Goal: Task Accomplishment & Management: Manage account settings

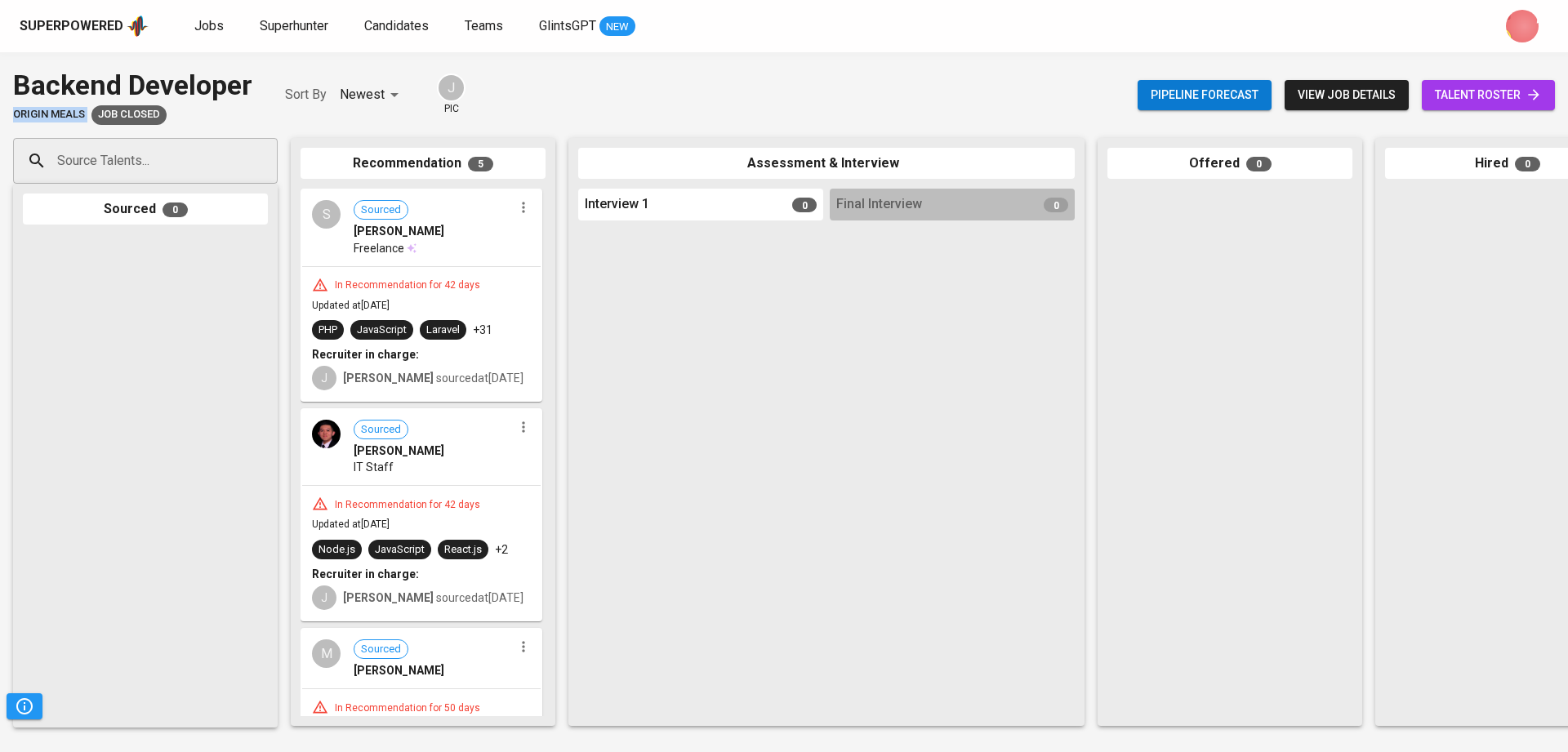
drag, startPoint x: 11, startPoint y: 114, endPoint x: 88, endPoint y: 114, distance: 77.0
click at [88, 114] on div "Backend Developer Origin Meals Job Closed Sort By Newest NEWEST J pic Pipeline …" at bounding box center [784, 95] width 1568 height 60
copy span "Origin Meals"
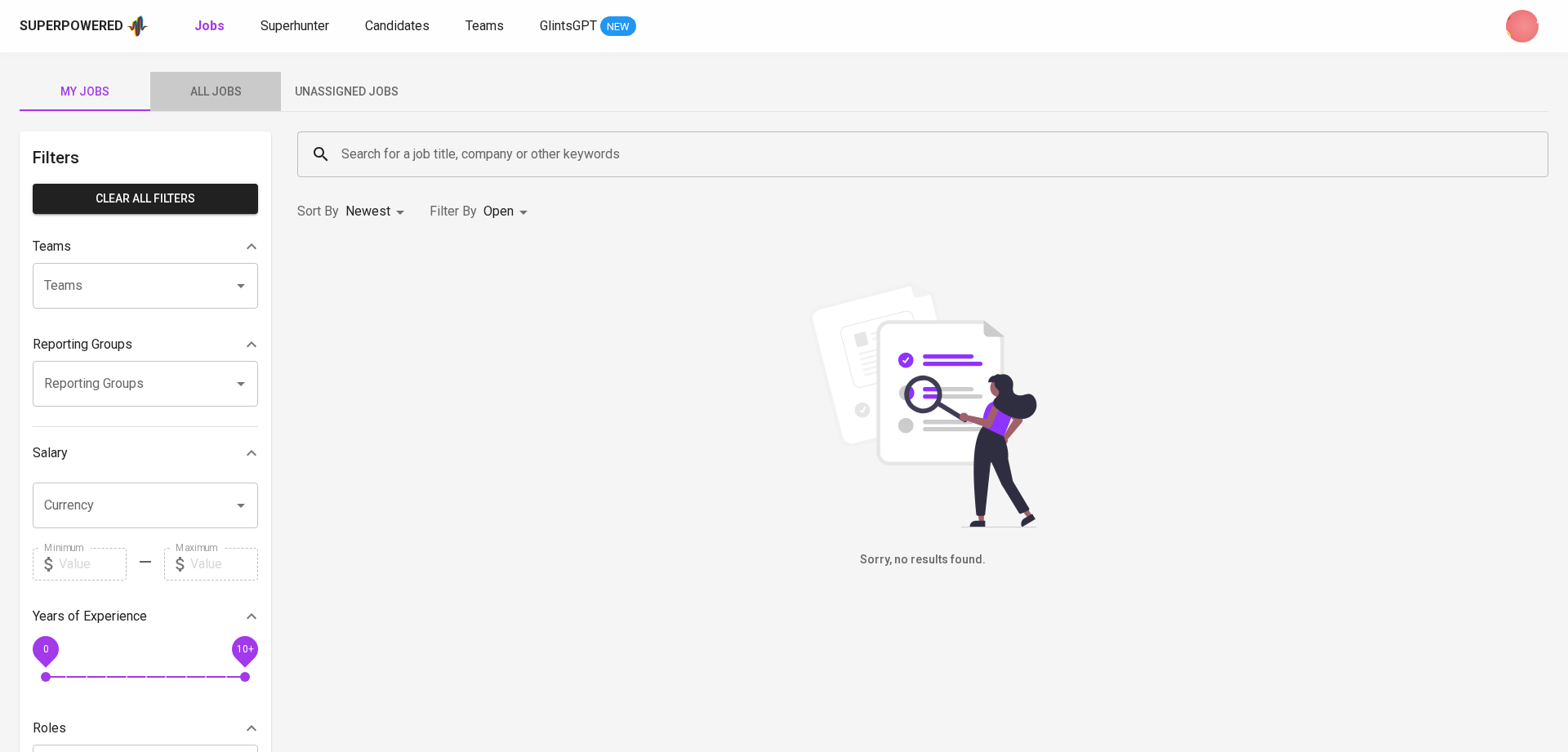
click at [237, 79] on button "All Jobs" at bounding box center [215, 91] width 131 height 39
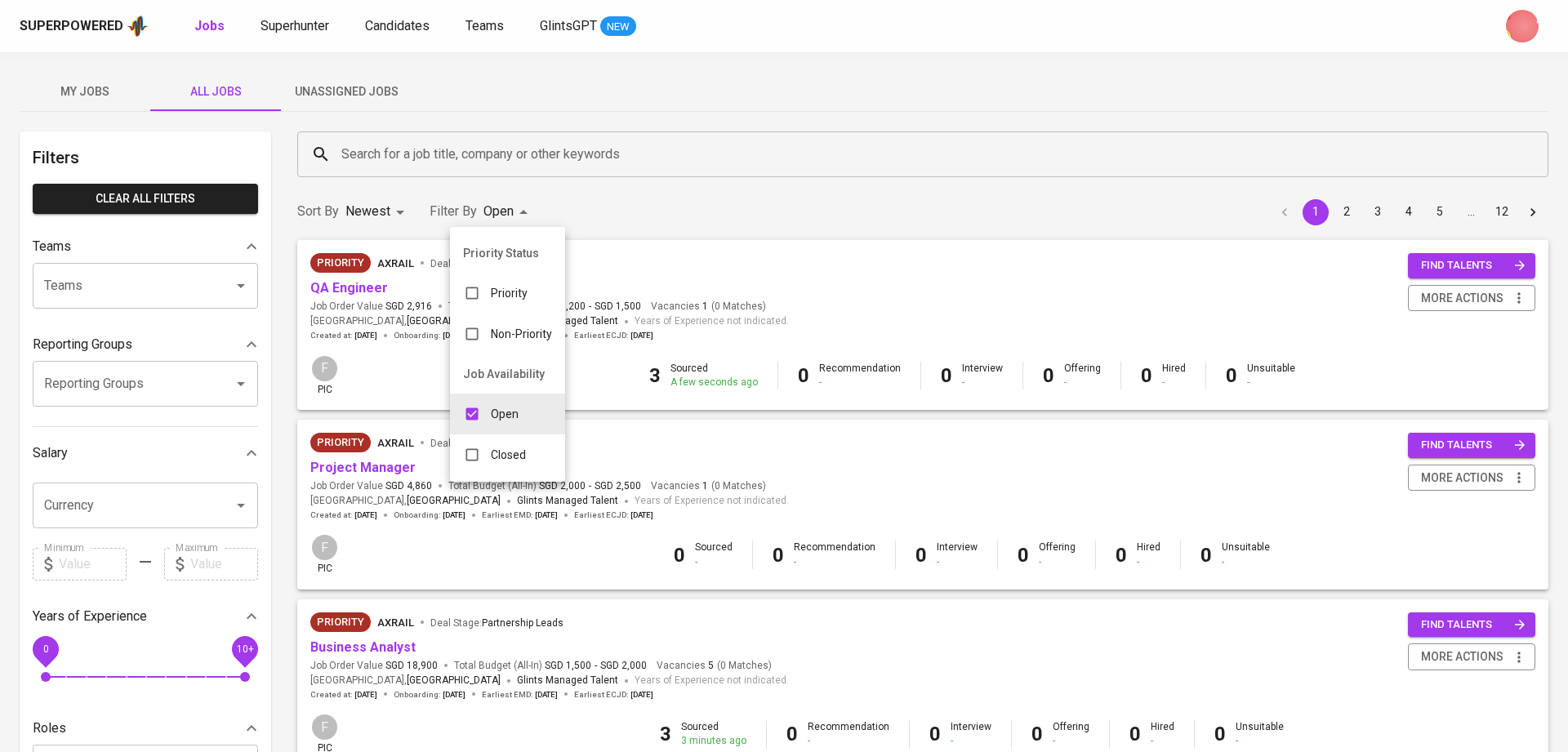
click at [520, 447] on p "Closed" at bounding box center [509, 455] width 35 height 16
type input "OPEN,CLOSE"
checkbox input "true"
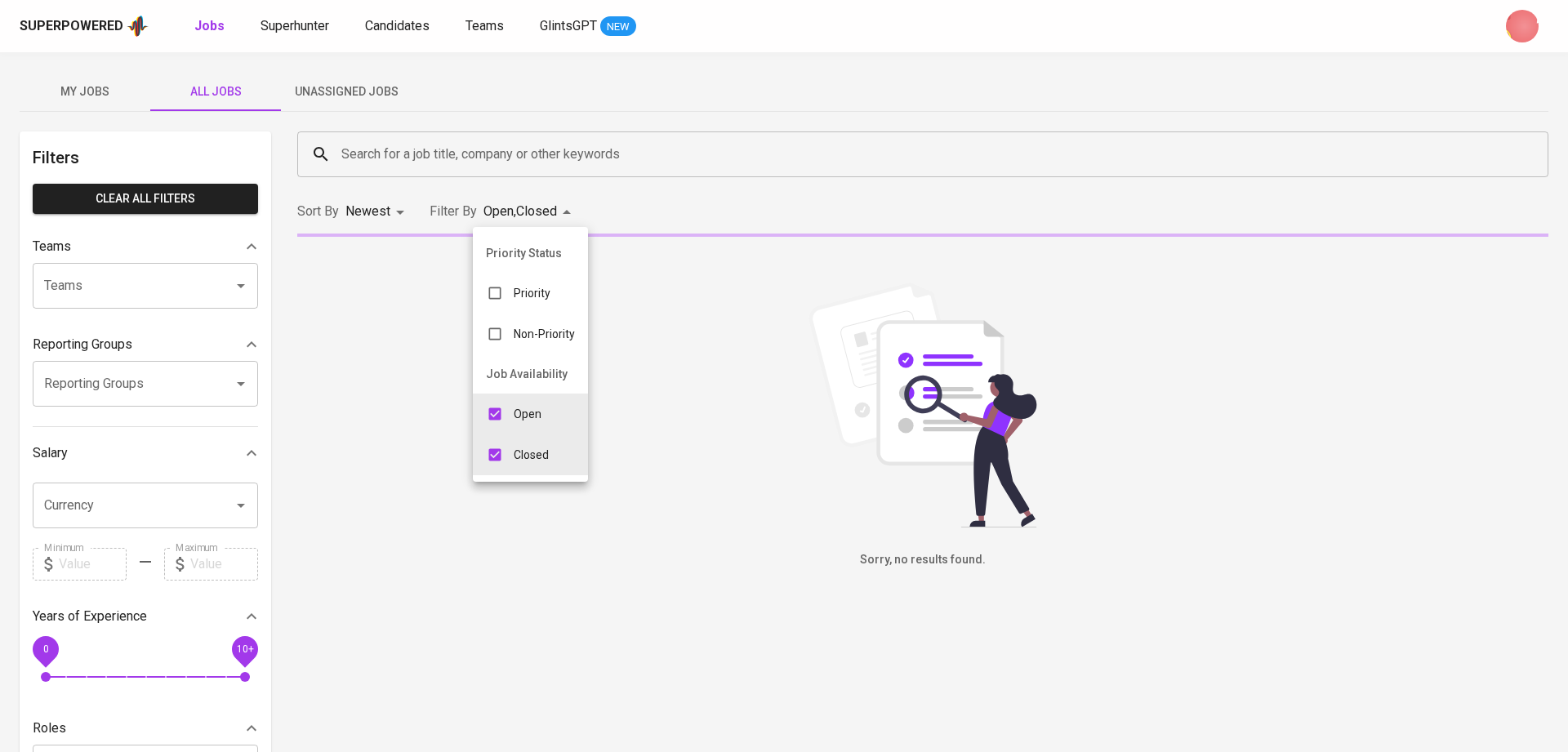
click at [501, 409] on input "checkbox" at bounding box center [494, 414] width 31 height 31
checkbox input "false"
type input "CLOSE"
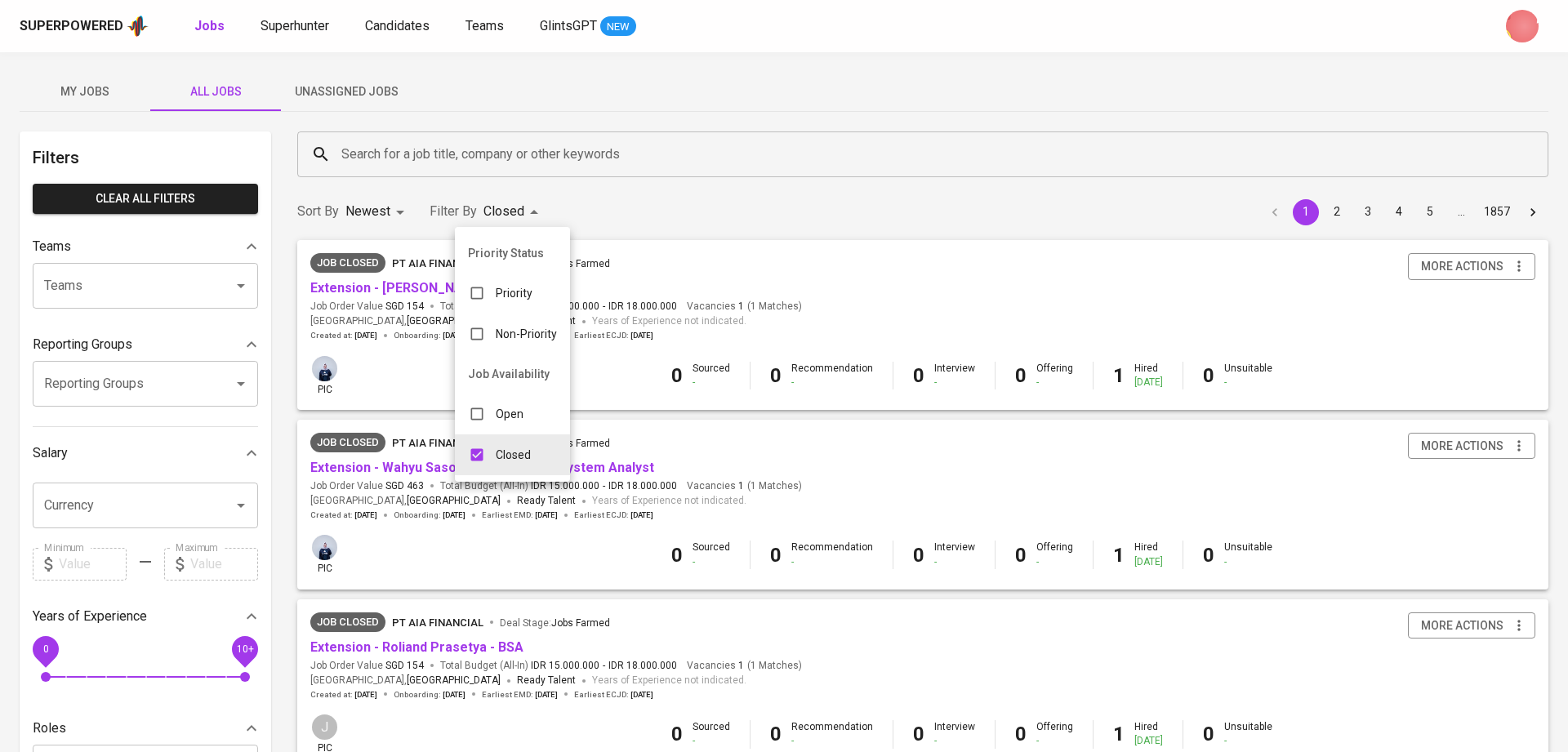
click at [508, 149] on div at bounding box center [784, 376] width 1568 height 752
click at [508, 149] on input "Search for a job title, company or other keywords" at bounding box center [927, 154] width 1179 height 31
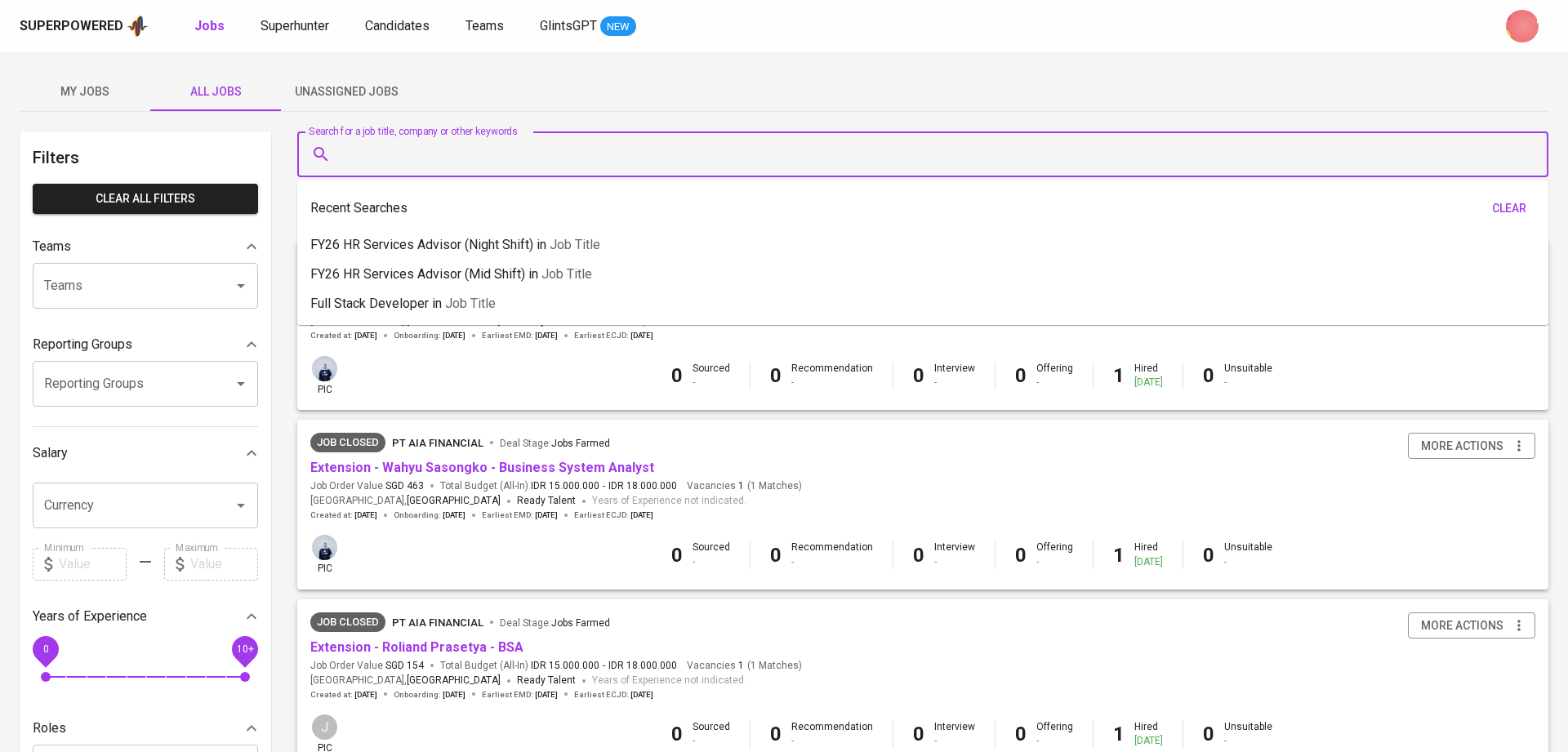
paste input "Origin Meals"
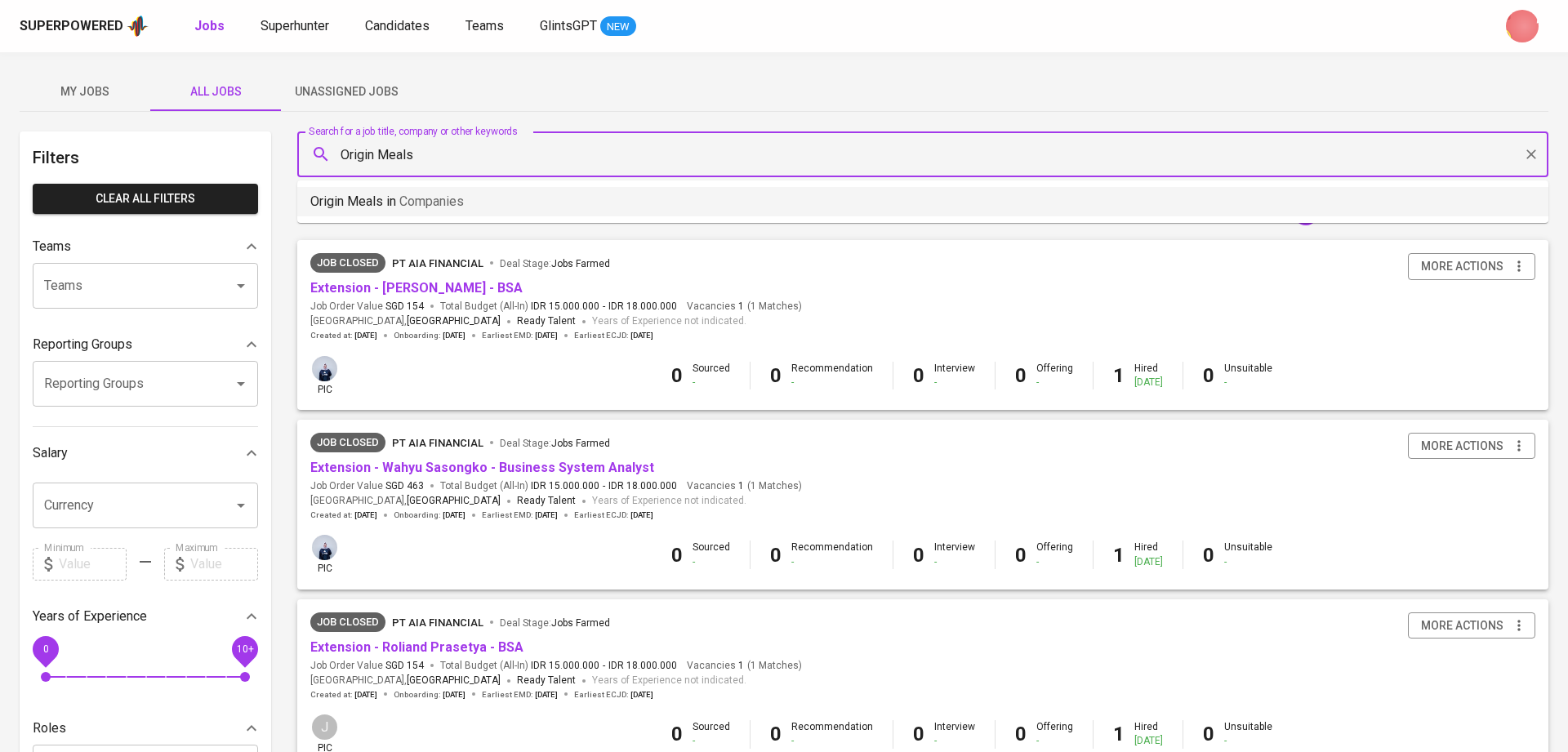
click at [502, 210] on li "Origin Meals in Companies" at bounding box center [923, 201] width 1251 height 30
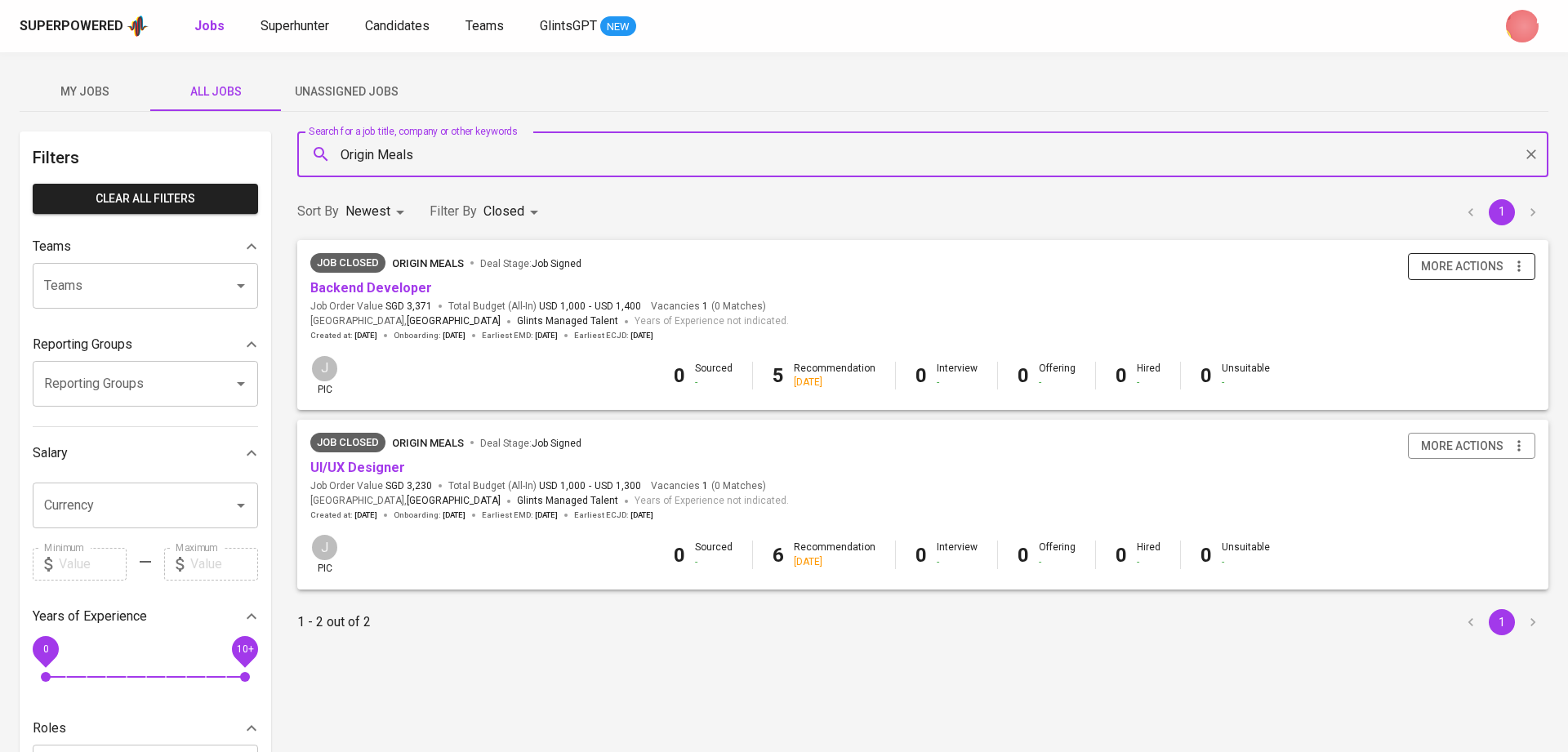
type input "Origin Meals"
click at [1452, 264] on span "more actions" at bounding box center [1462, 267] width 83 height 20
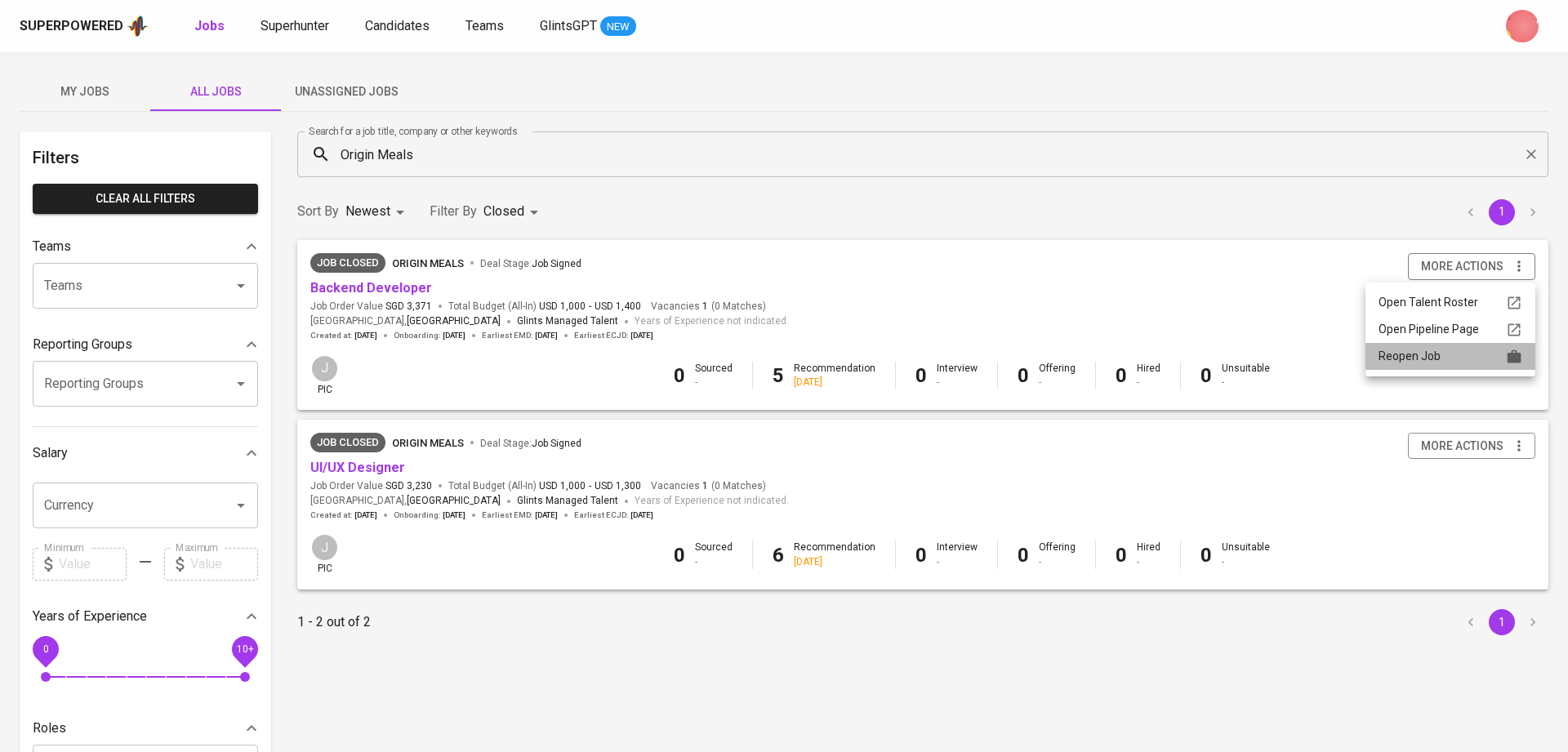
click at [1409, 354] on div "Reopen Job" at bounding box center [1451, 357] width 144 height 17
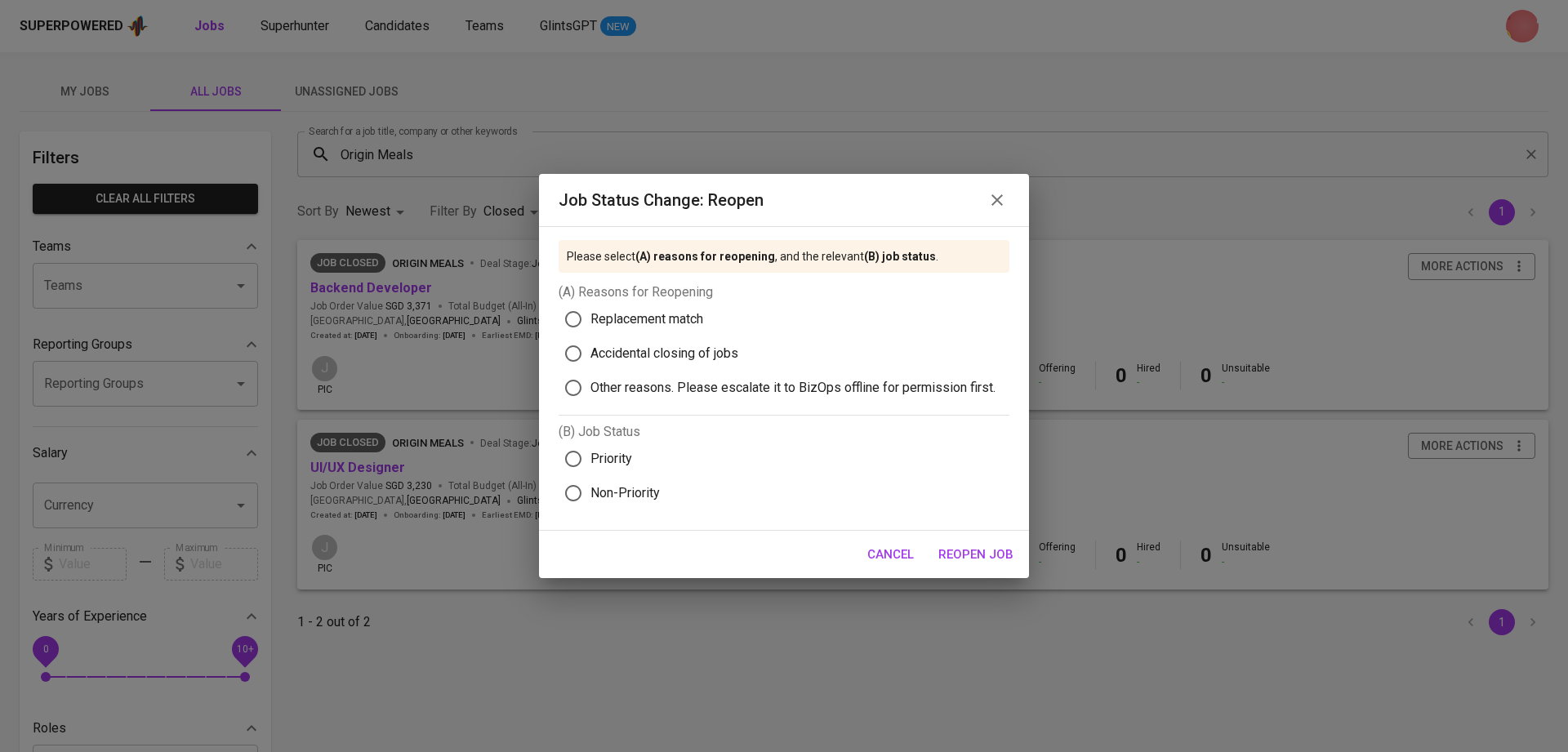
click at [639, 313] on span "Replacement match" at bounding box center [646, 319] width 112 height 19
click at [591, 313] on input "Replacement match" at bounding box center [573, 319] width 35 height 35
radio input "true"
click at [586, 465] on input "Priority" at bounding box center [573, 459] width 35 height 35
radio input "true"
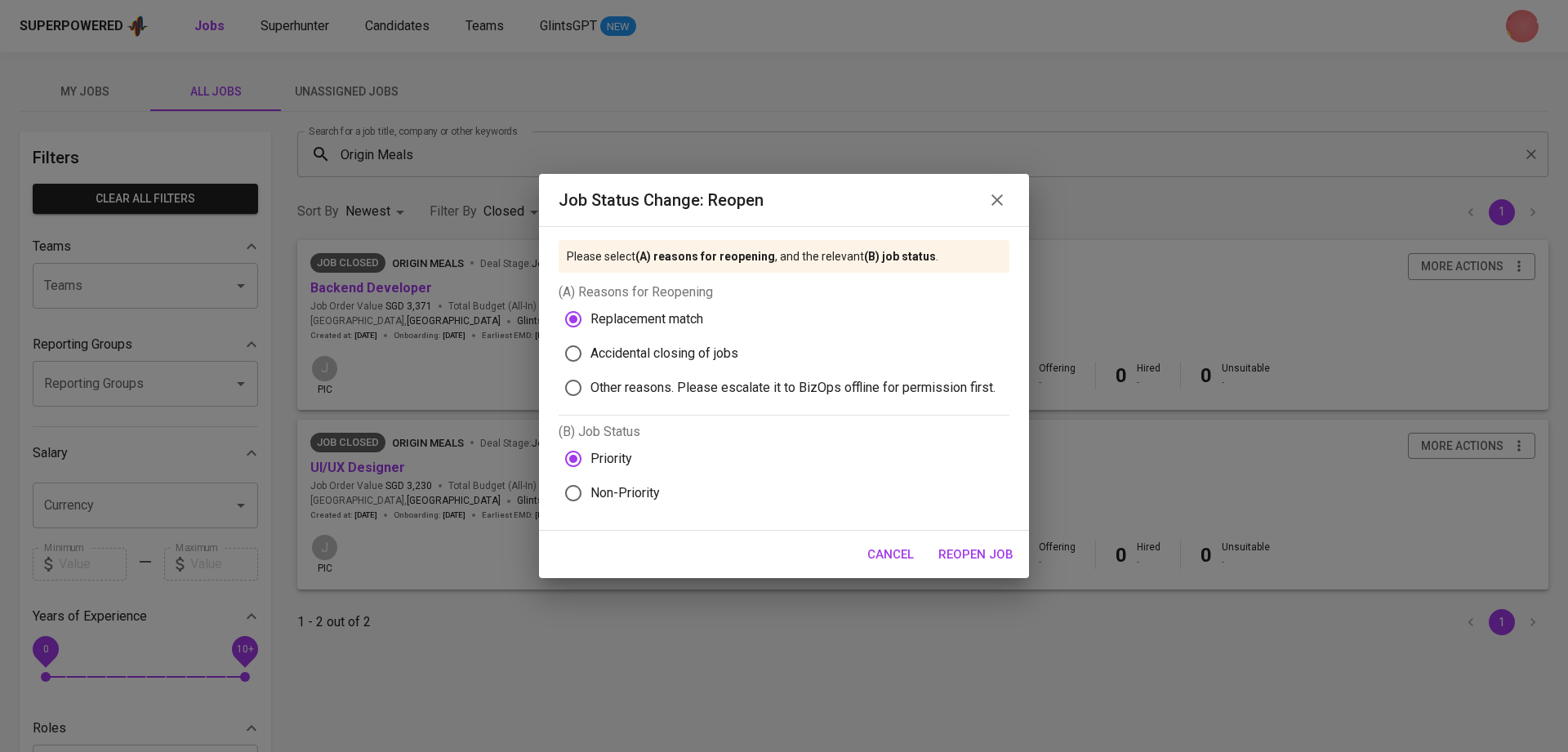
click at [963, 551] on span "Reopen Job" at bounding box center [976, 554] width 75 height 21
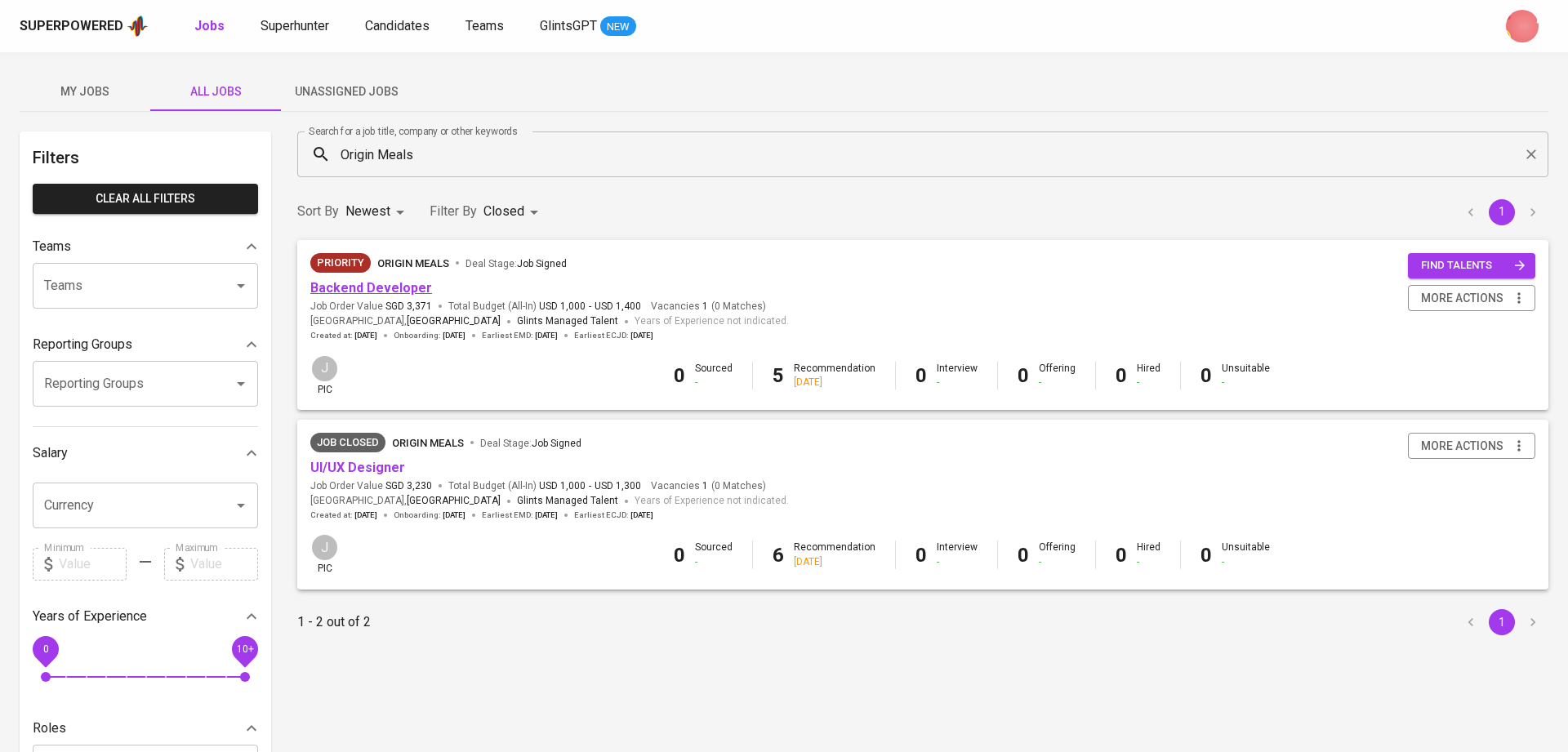
click at [398, 291] on link "Backend Developer" at bounding box center [371, 288] width 122 height 15
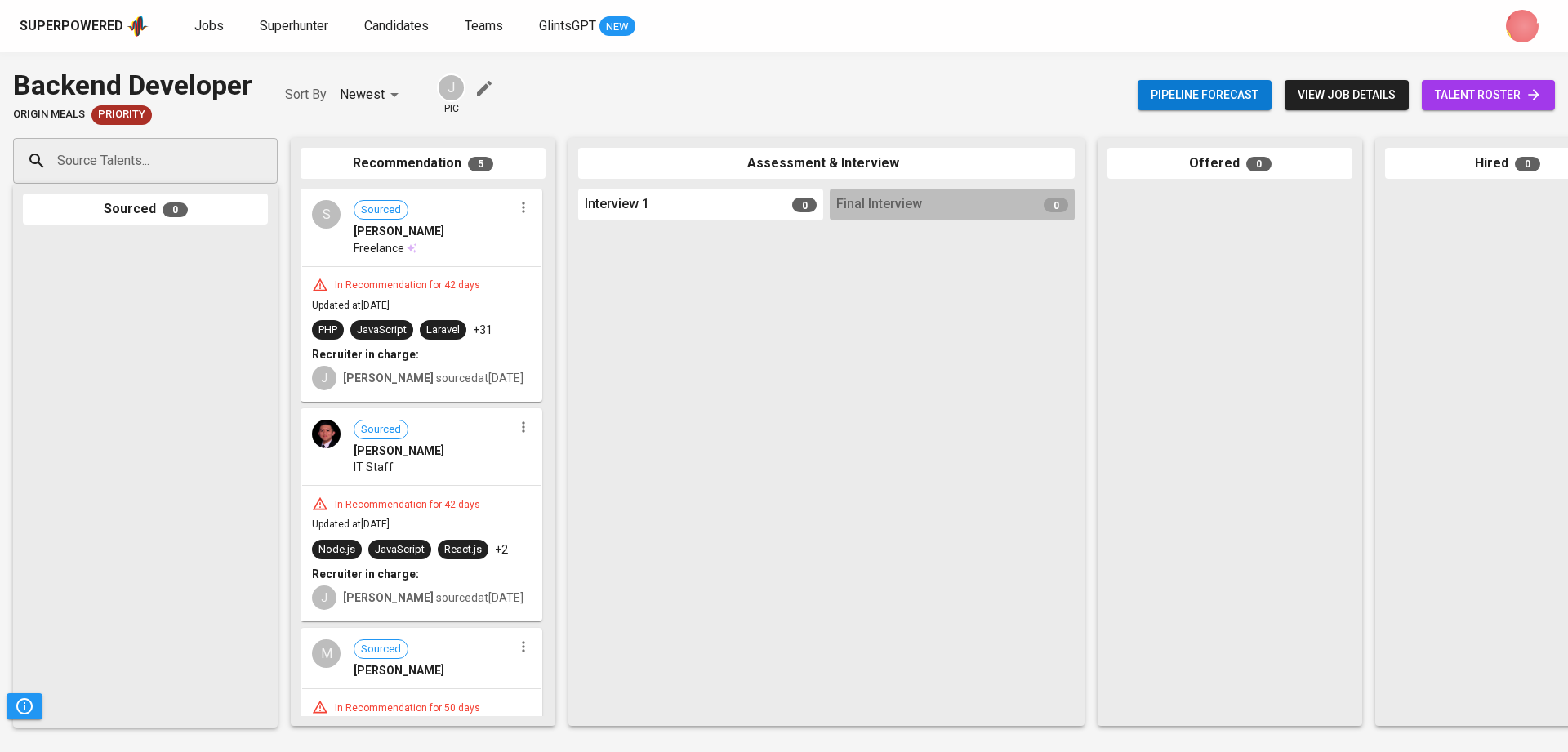
click at [1383, 90] on span "view job details" at bounding box center [1347, 95] width 98 height 20
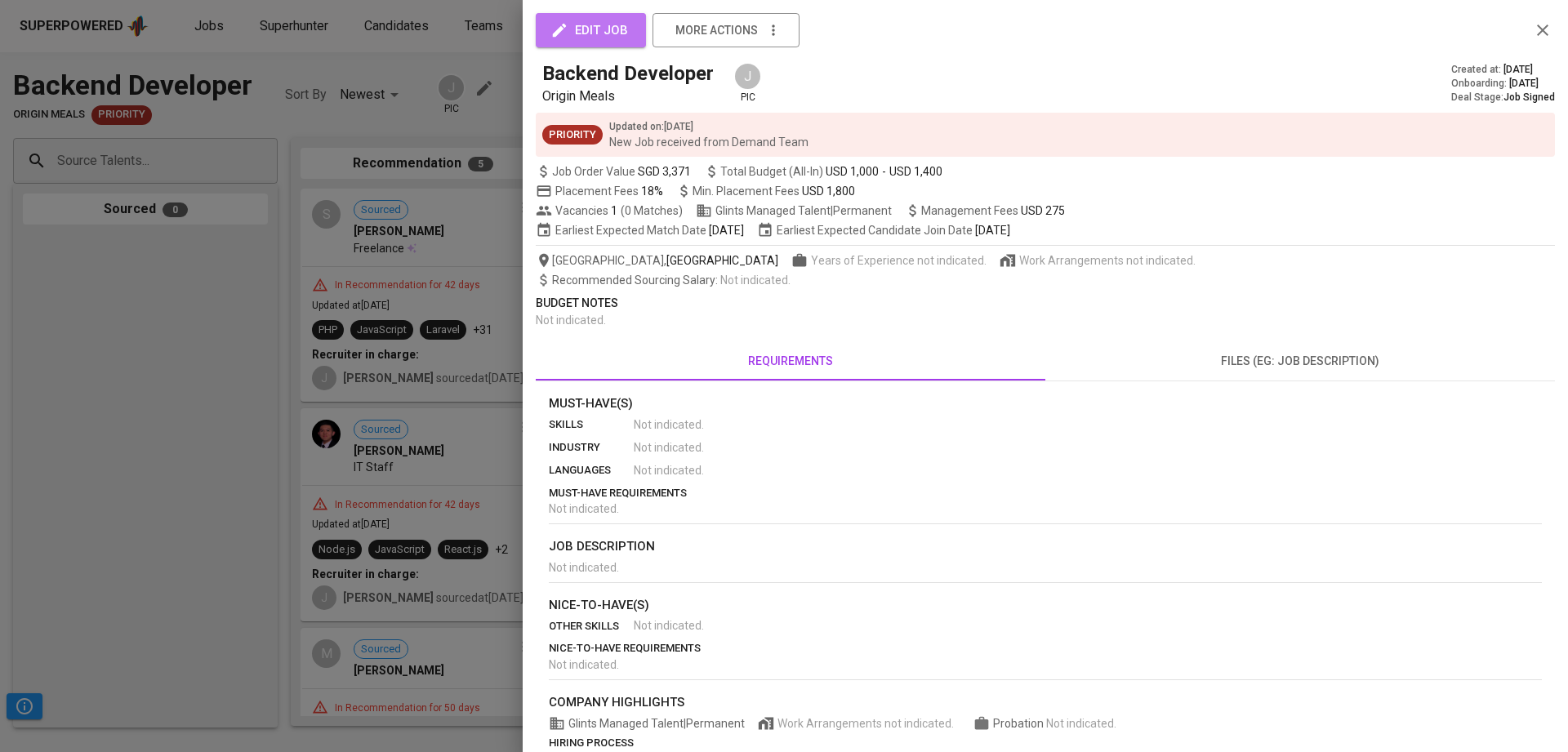
click at [595, 34] on span "edit job" at bounding box center [591, 30] width 74 height 21
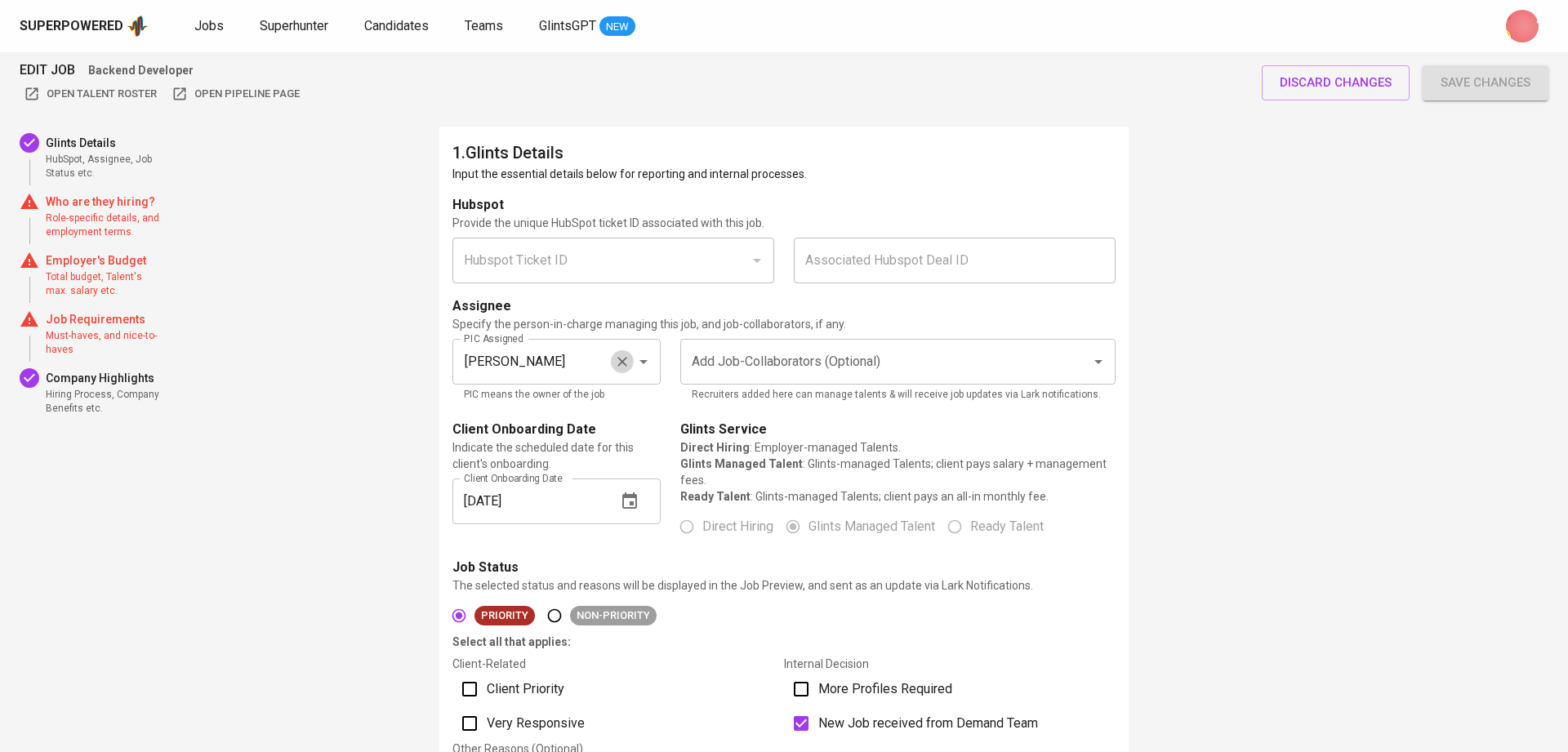
click at [623, 356] on icon "Clear" at bounding box center [622, 362] width 16 height 16
click at [573, 355] on input "PIC Assigned" at bounding box center [533, 362] width 148 height 31
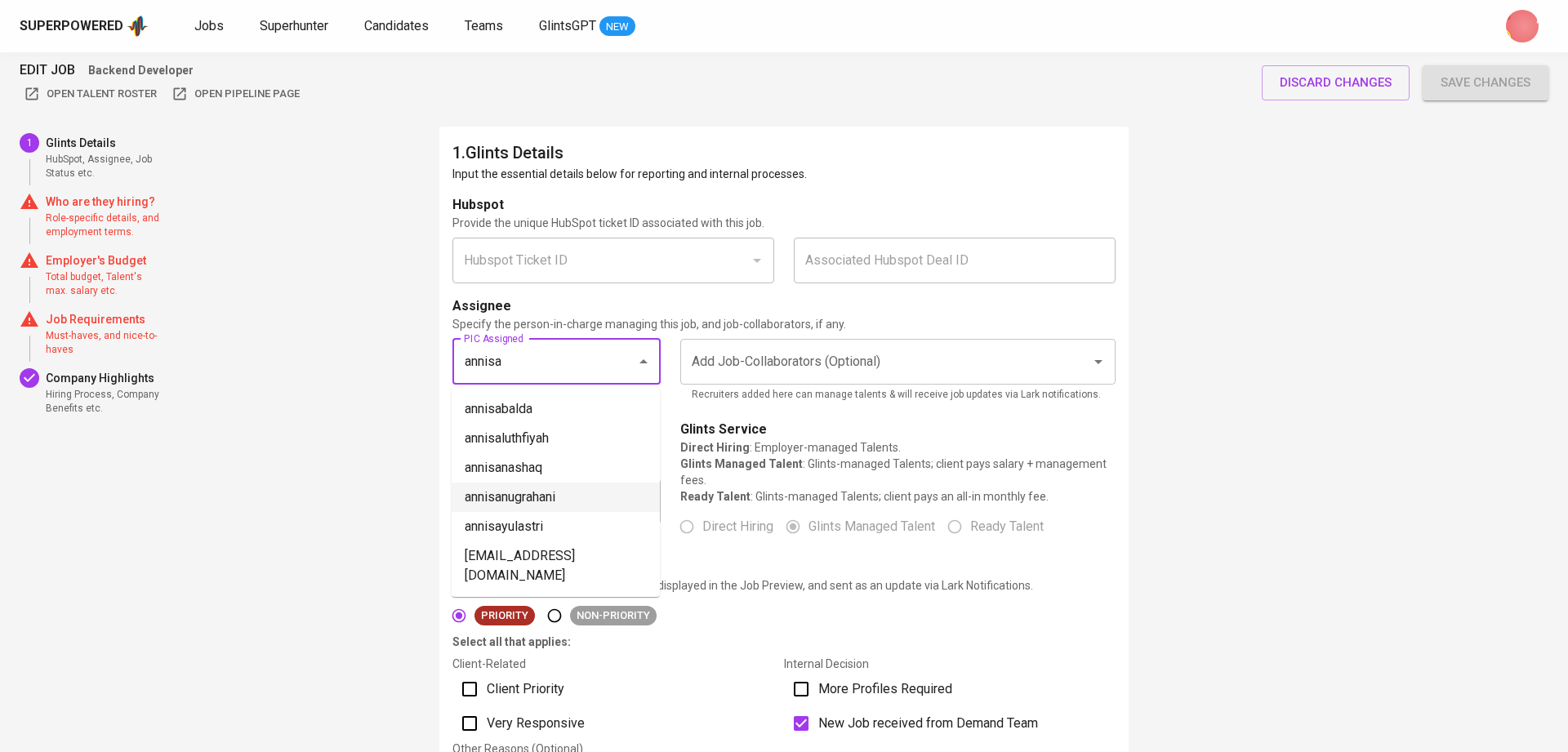
click at [587, 493] on li "annisanugrahani" at bounding box center [556, 497] width 209 height 30
type input "annisanugrahani"
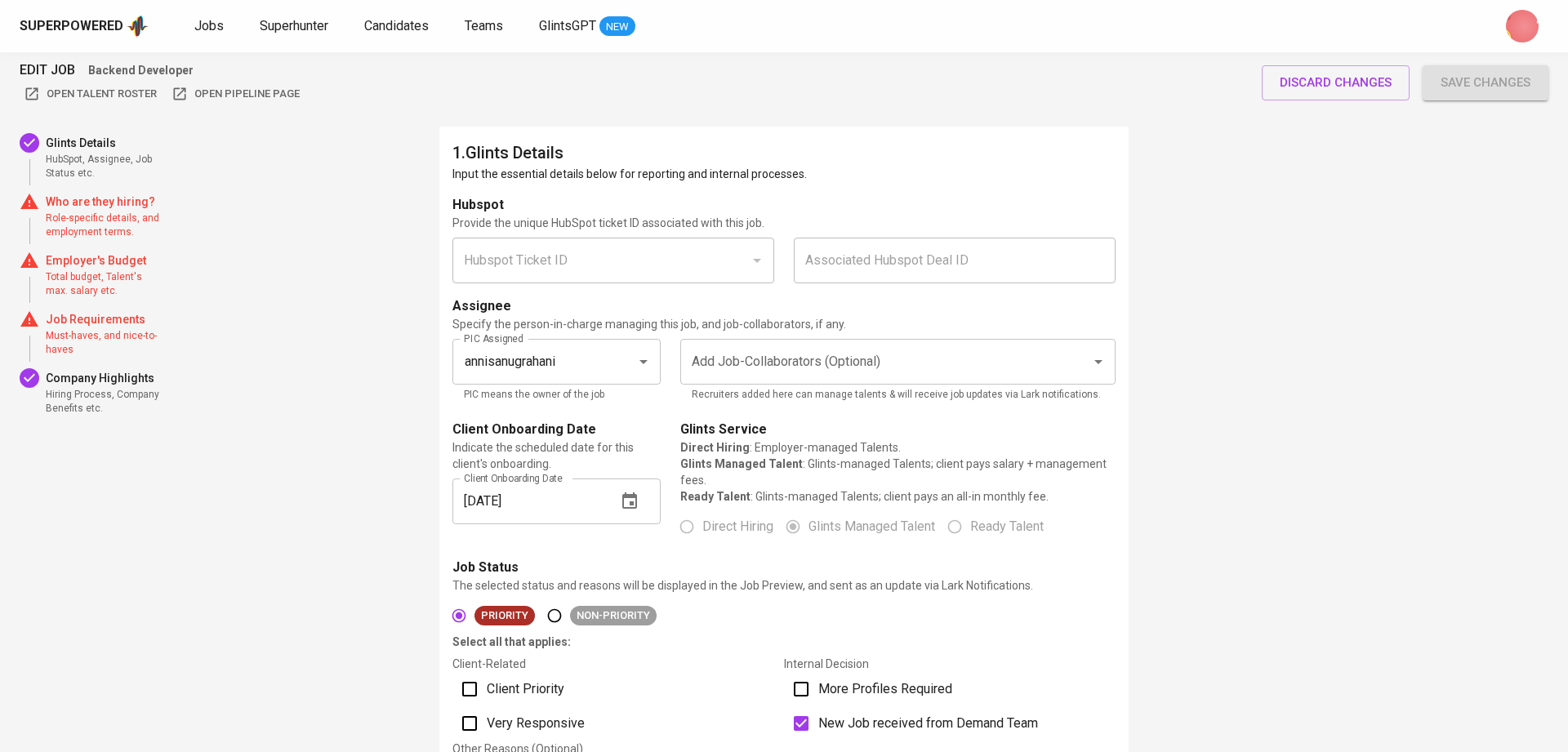
click at [80, 206] on p "Who are they hiring?" at bounding box center [104, 201] width 117 height 16
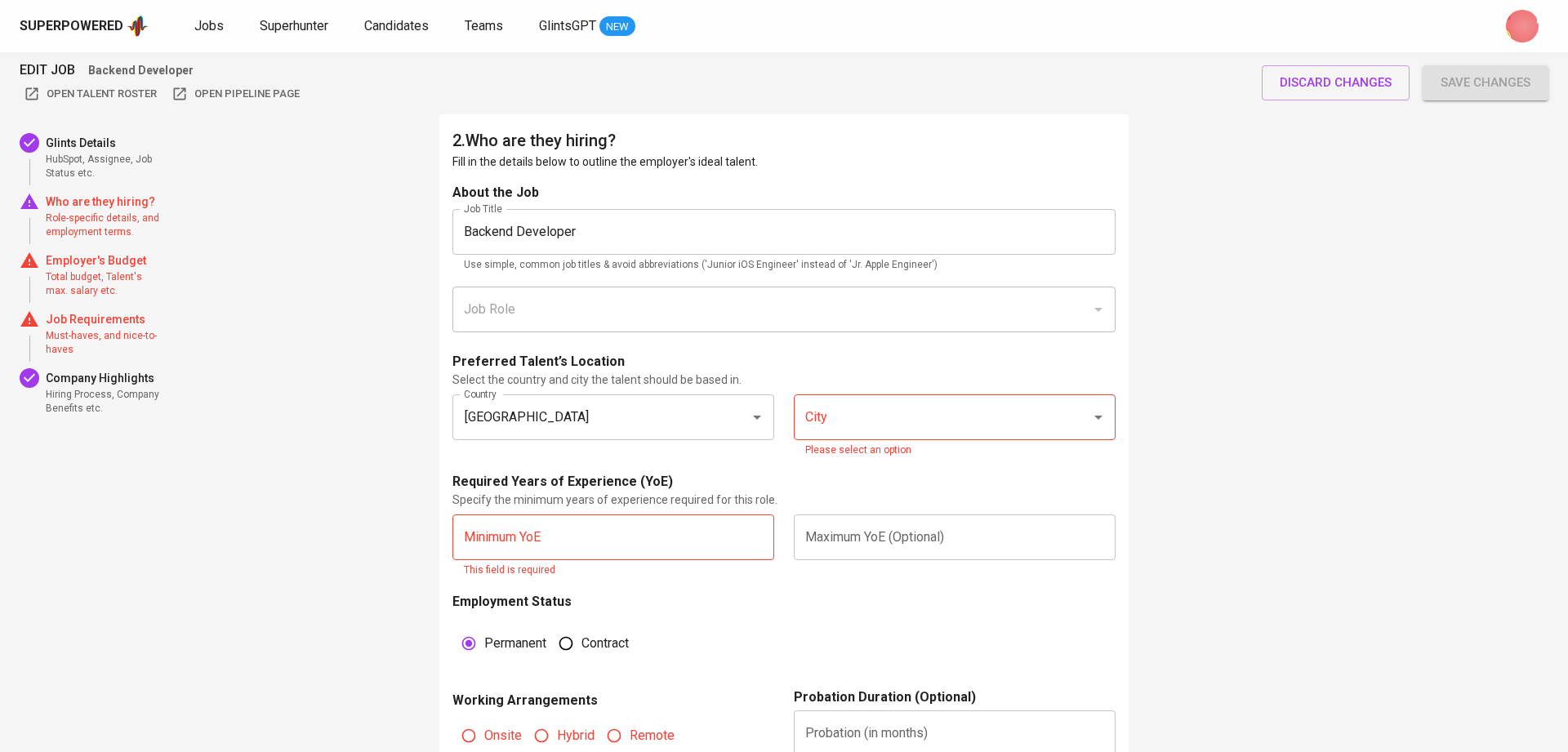
scroll to position [766, 0]
click at [933, 418] on input "City" at bounding box center [931, 417] width 261 height 31
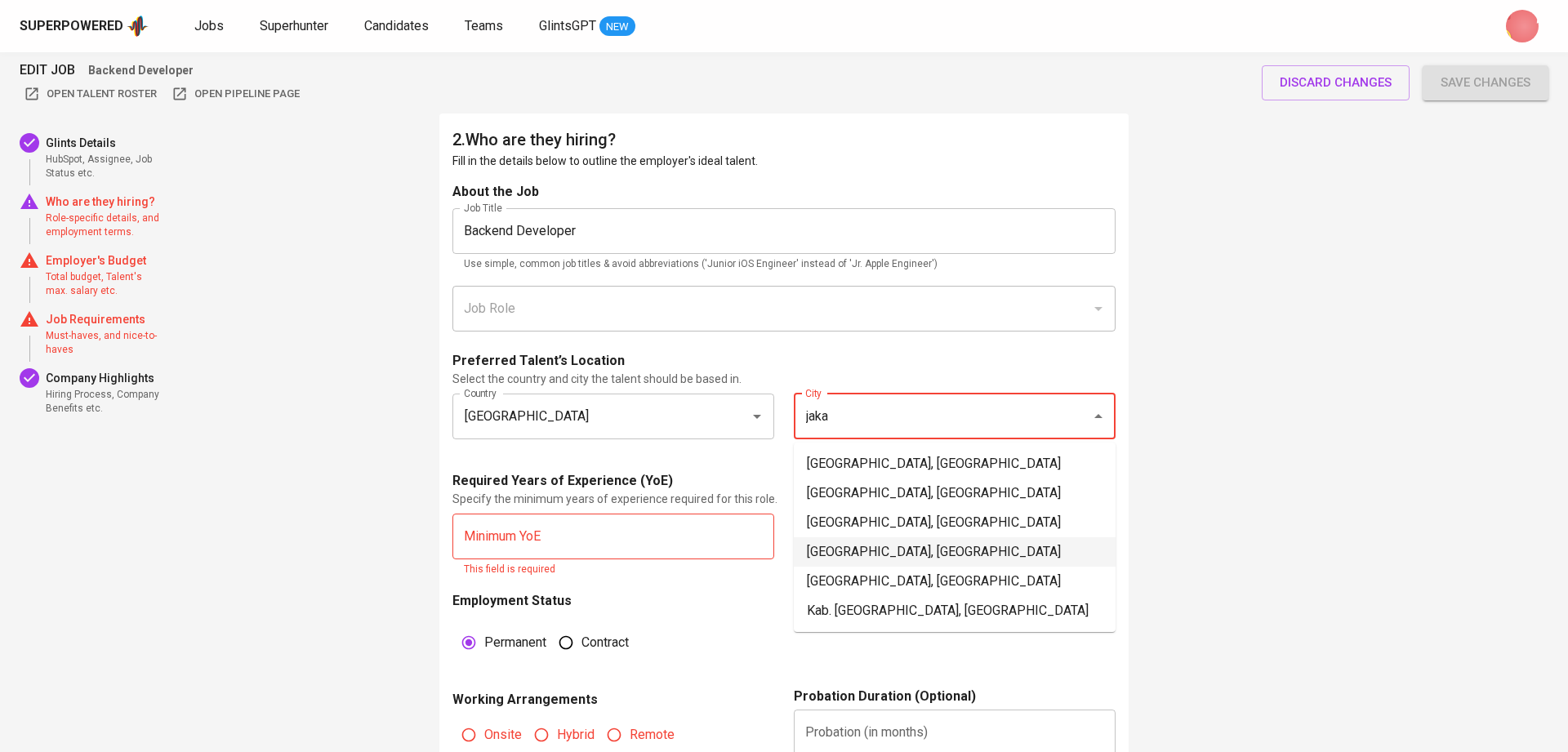
click at [910, 547] on li "Jakarta Pusat, DKI Jakarta" at bounding box center [955, 552] width 322 height 30
type input "Jakarta Pusat, DKI Jakarta"
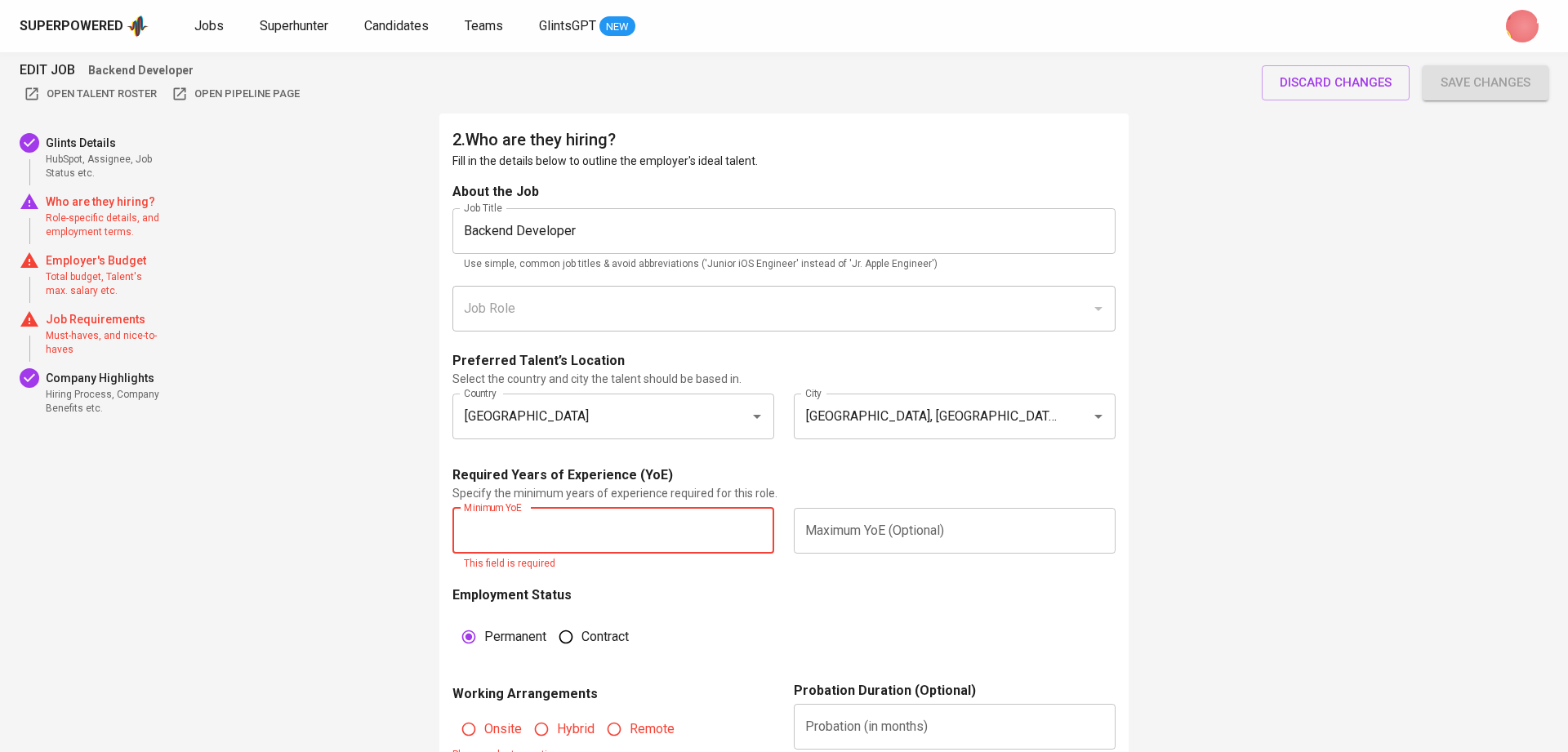
click at [660, 520] on input "text" at bounding box center [613, 531] width 322 height 46
type input "1"
click at [496, 720] on span "Onsite" at bounding box center [503, 729] width 37 height 19
click at [484, 718] on input "Onsite" at bounding box center [469, 729] width 31 height 31
radio input "true"
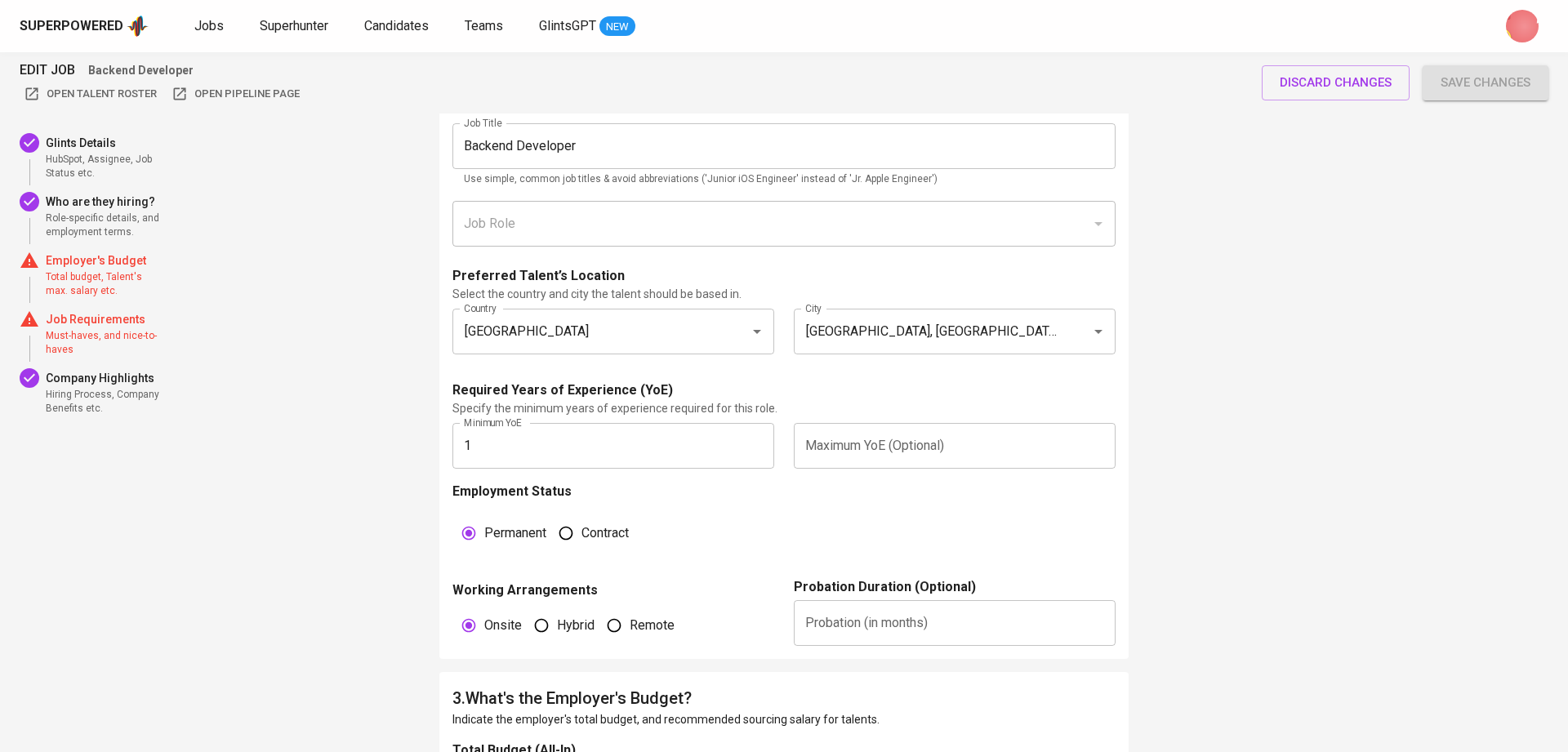
scroll to position [871, 0]
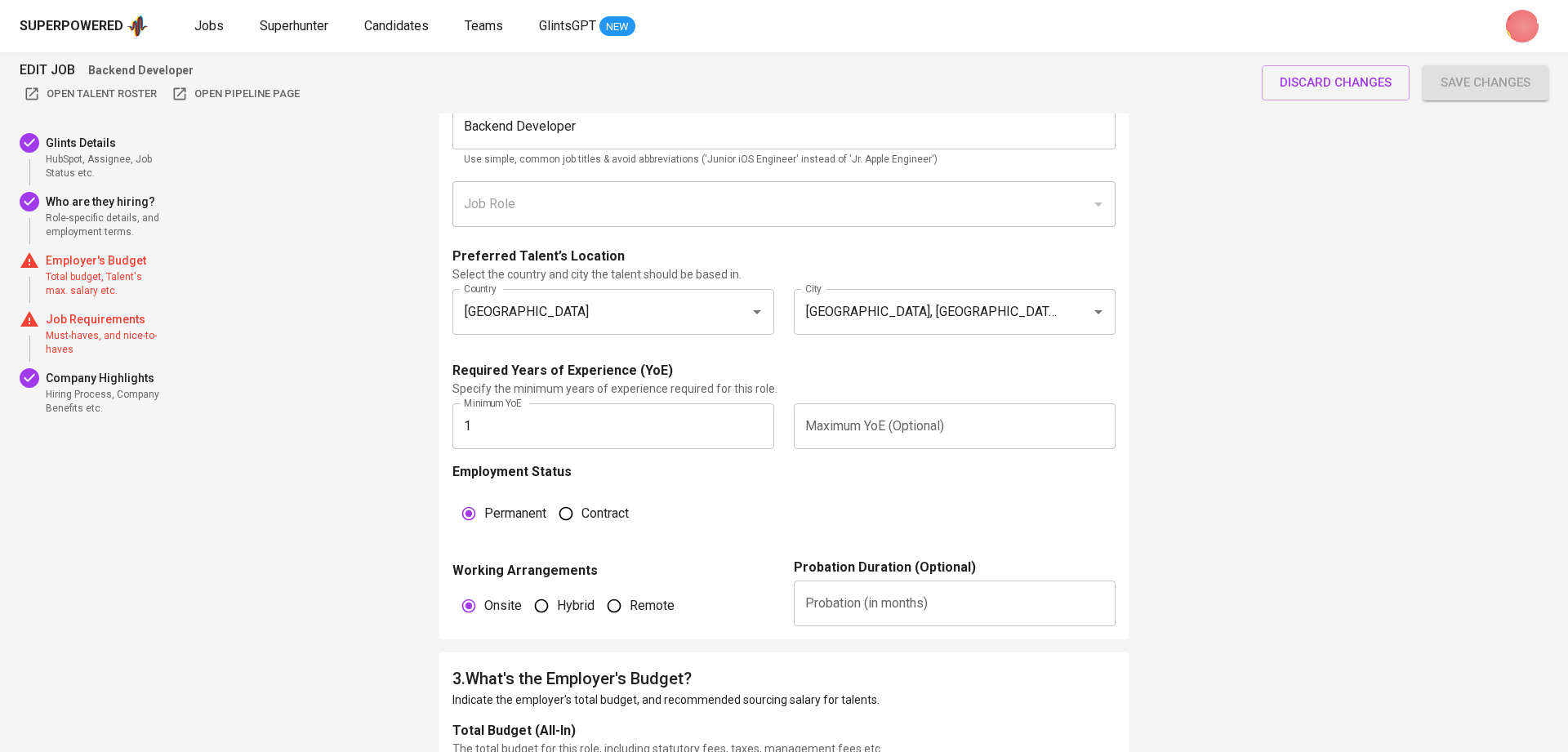
click at [111, 259] on p "Employer's Budget" at bounding box center [104, 260] width 117 height 16
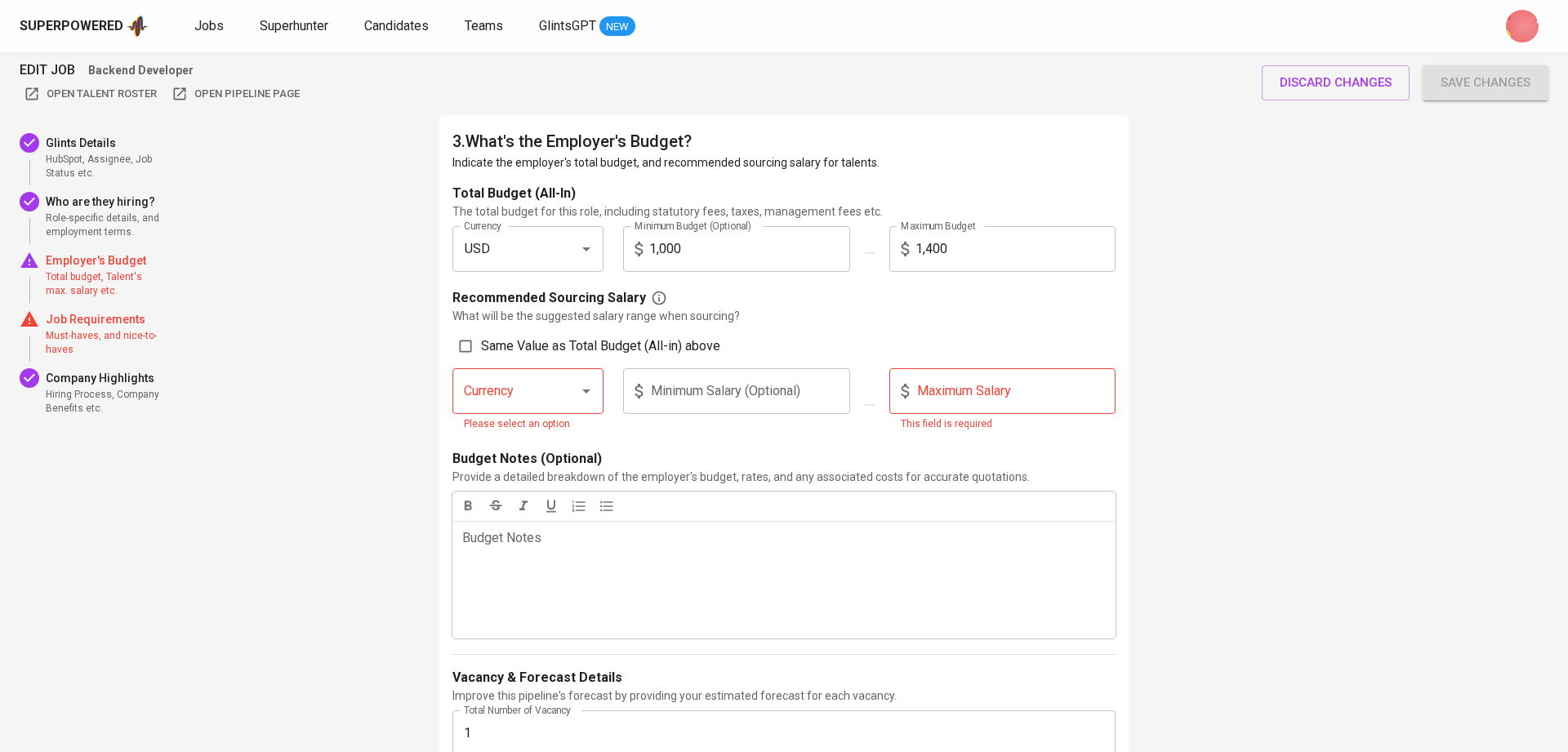
scroll to position [1410, 0]
click at [462, 341] on input "Same Value as Total Budget (All-in) above" at bounding box center [466, 345] width 31 height 31
checkbox input "true"
type input "USD"
type input "1,000"
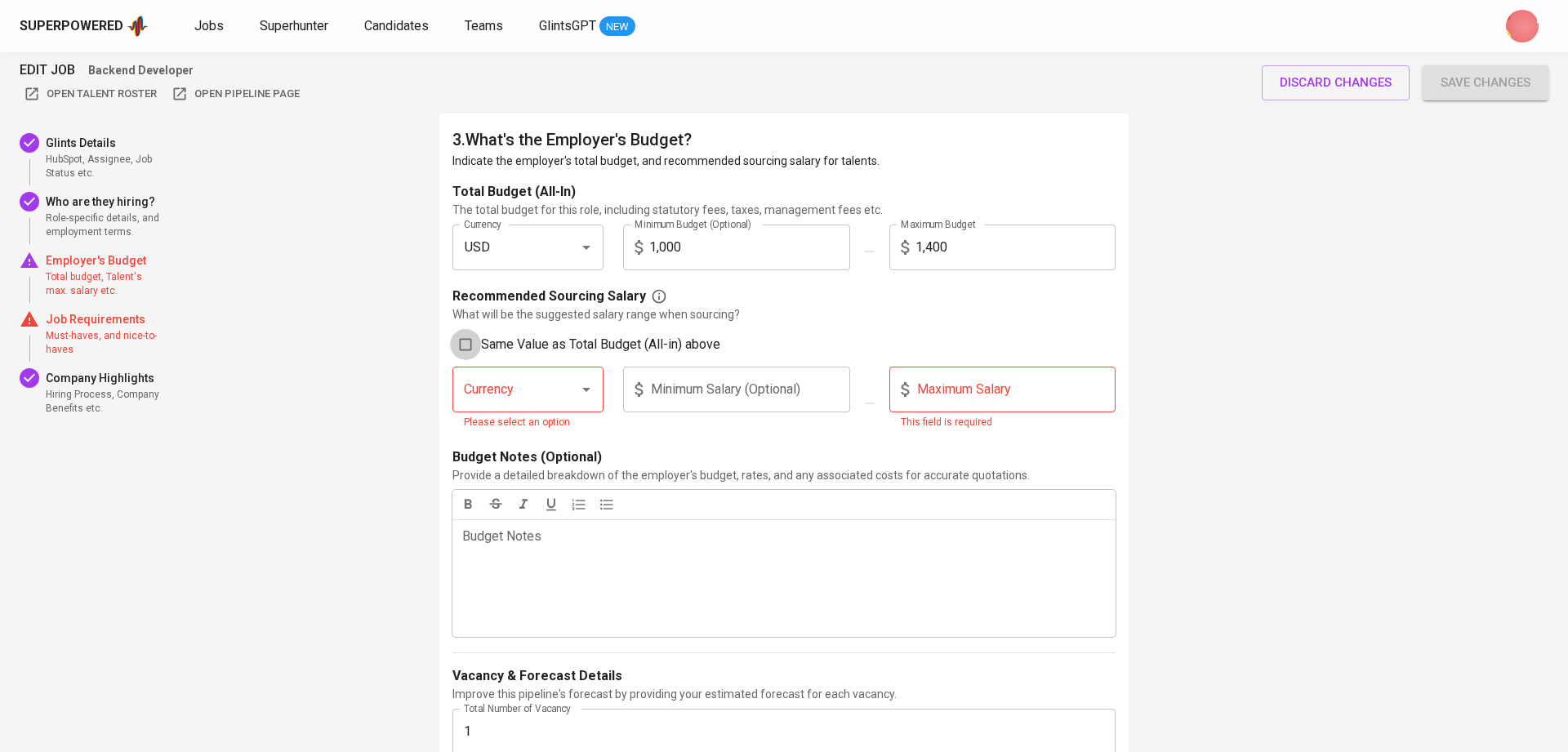
type input "1,400"
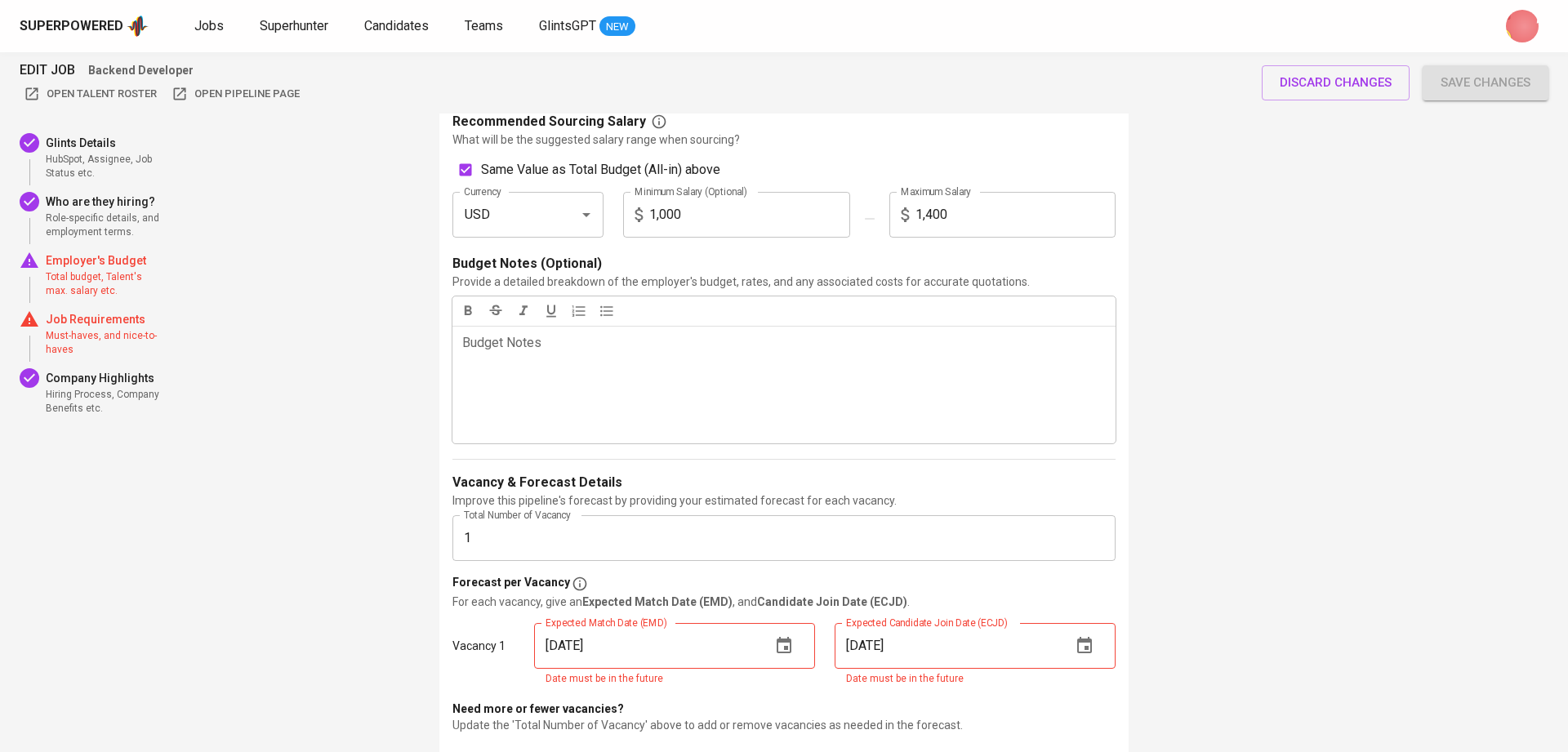
scroll to position [1919, 0]
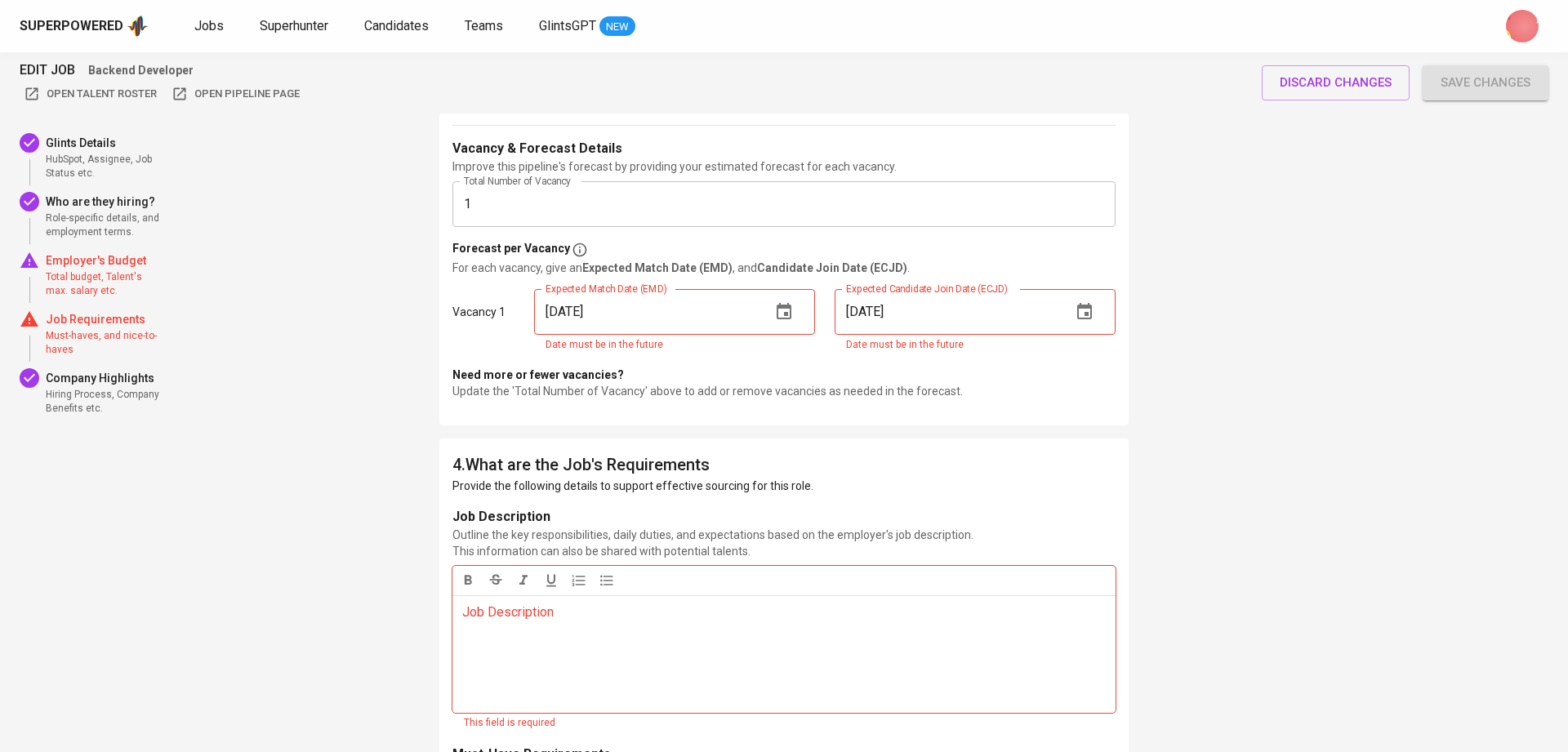
click at [790, 322] on button "button" at bounding box center [784, 312] width 39 height 39
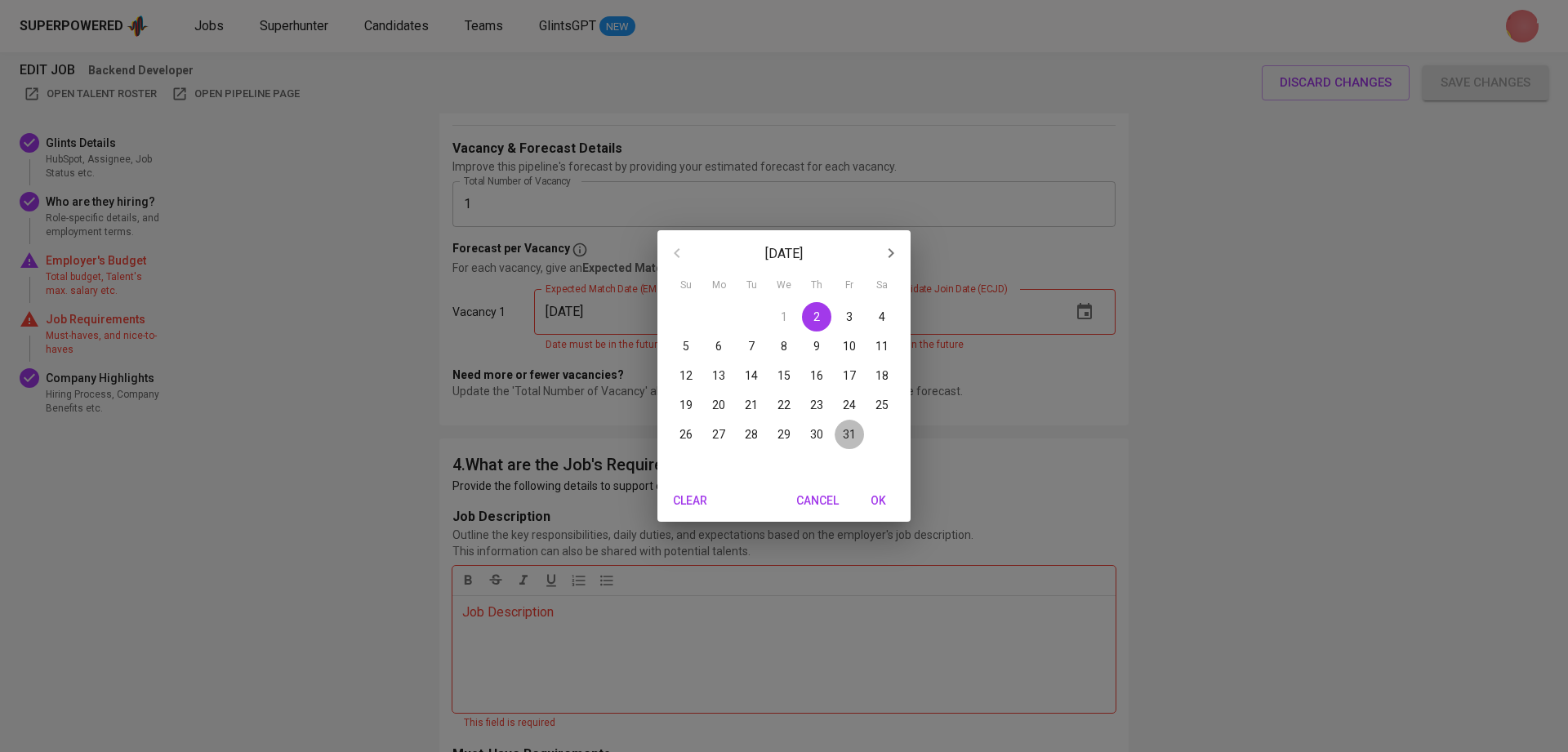
click at [856, 438] on span "31" at bounding box center [849, 434] width 30 height 16
type input "10/31/2025"
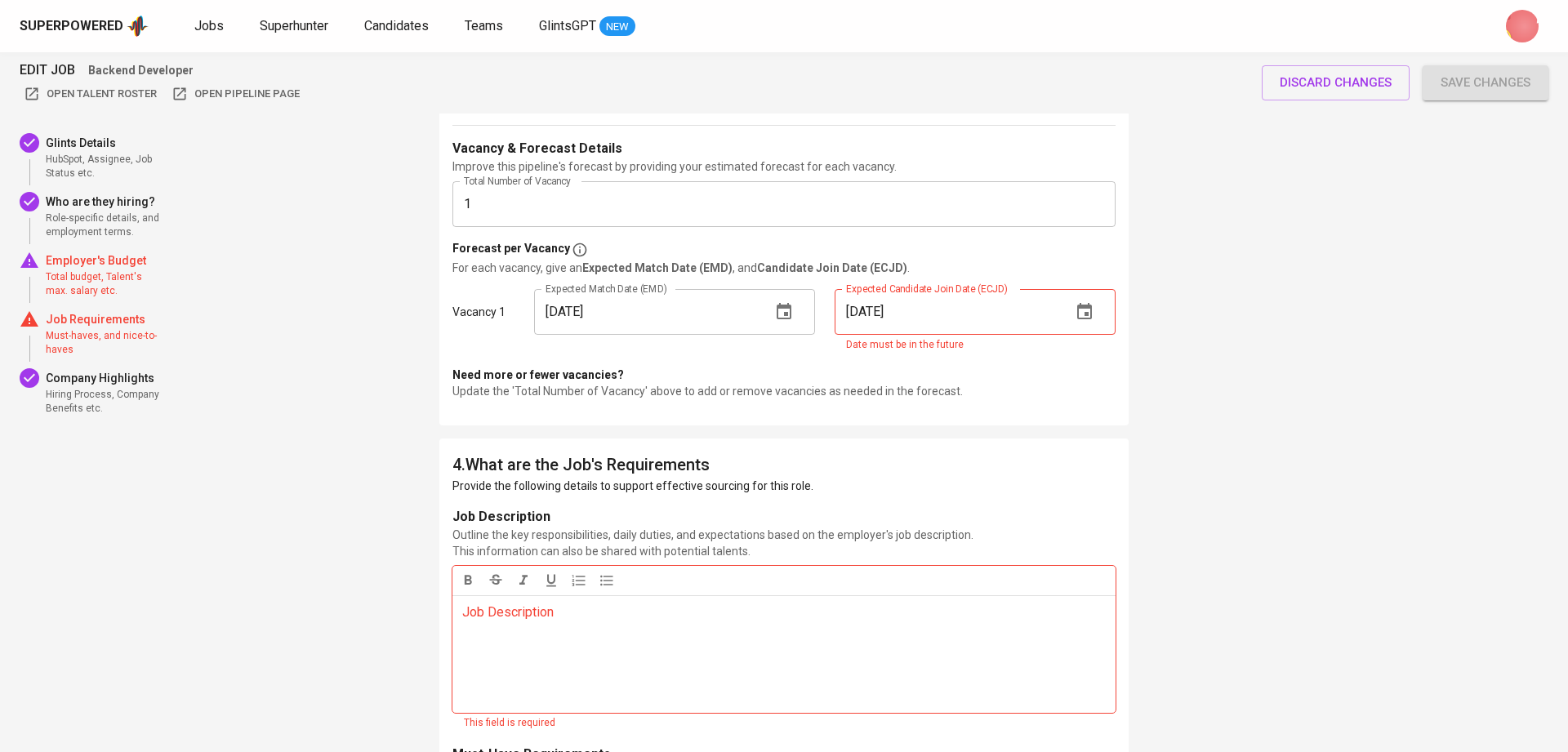
click at [1097, 302] on button "button" at bounding box center [1085, 312] width 39 height 39
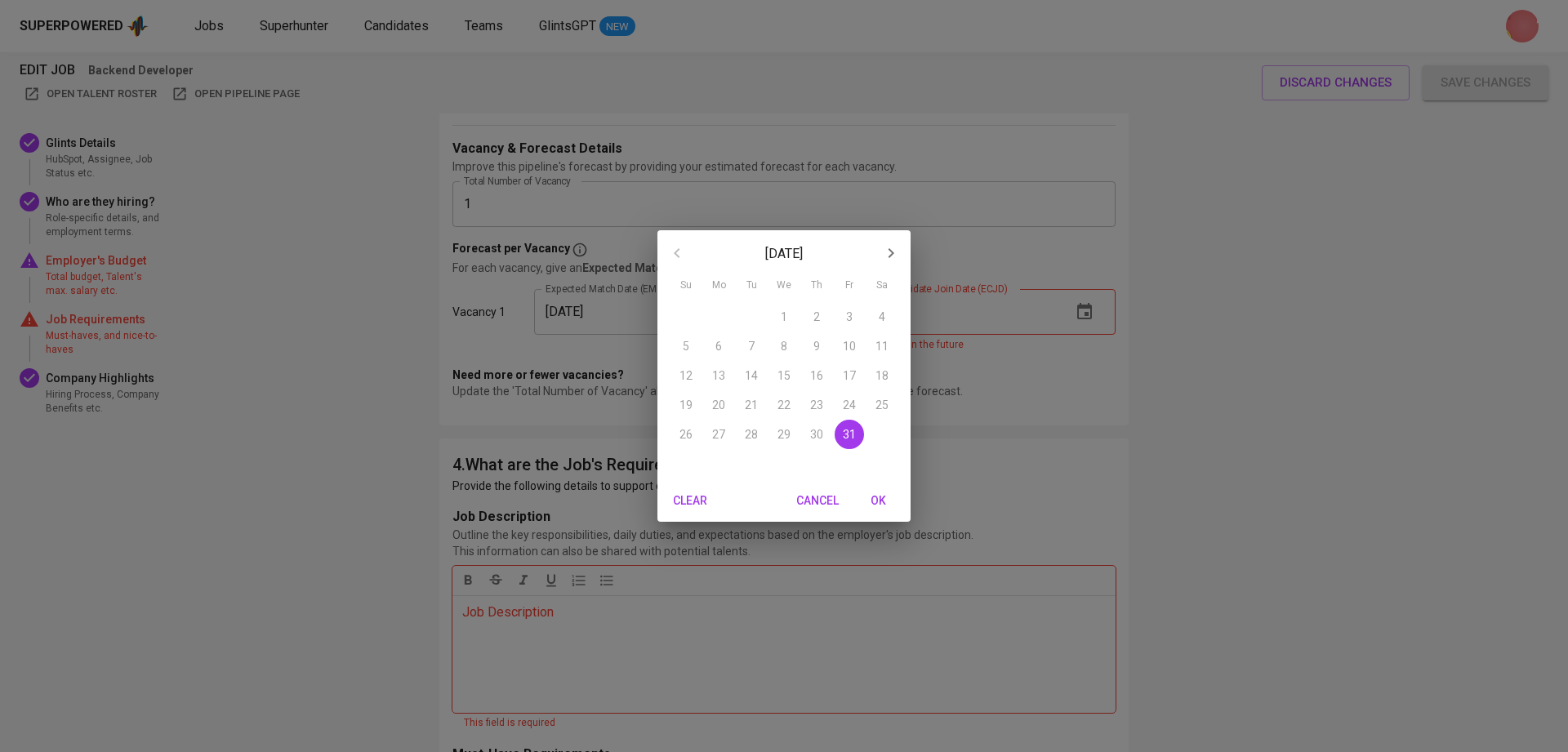
click at [870, 494] on span "OK" at bounding box center [878, 501] width 39 height 20
type input "10/31/2025"
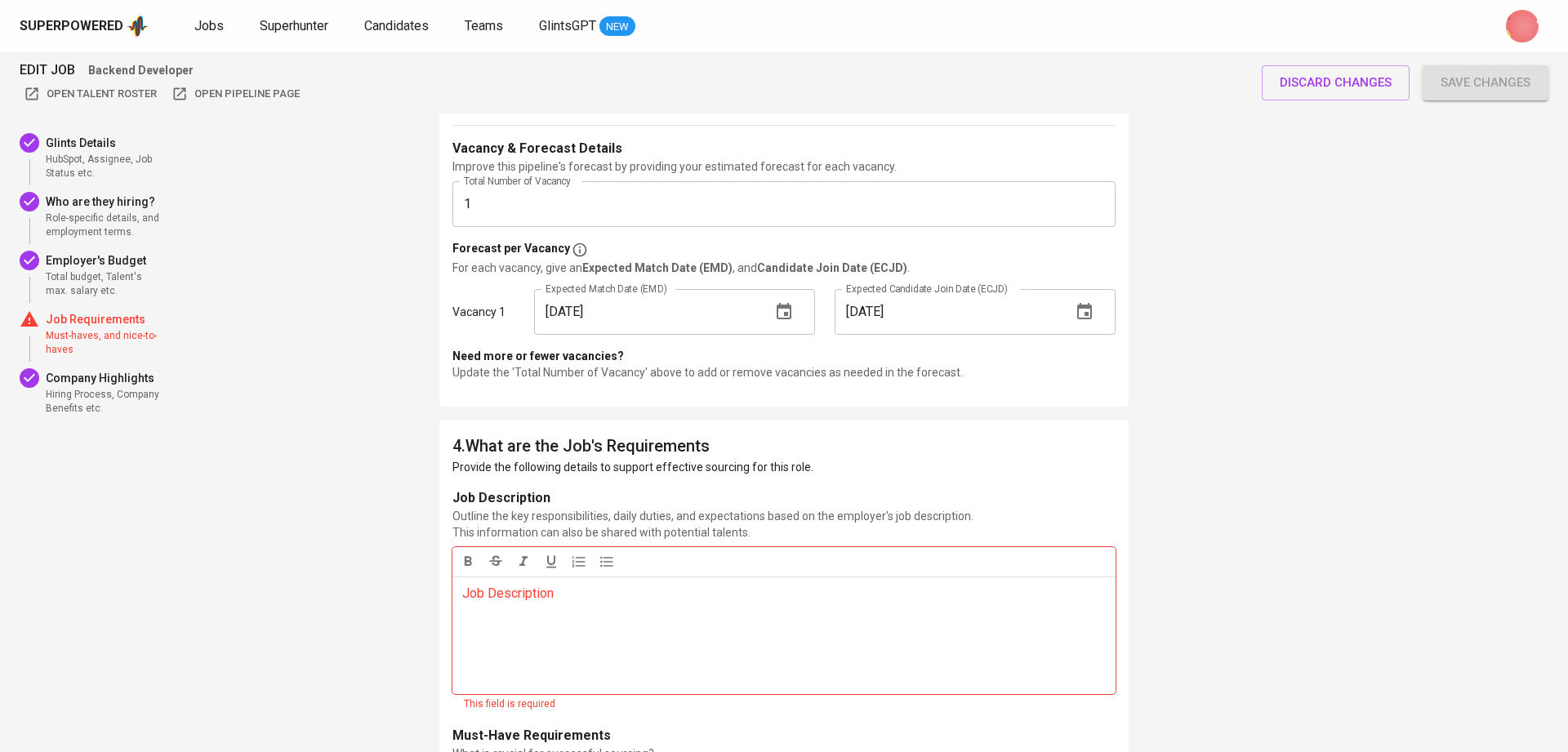
click at [91, 326] on p "Job Requirements" at bounding box center [104, 319] width 117 height 16
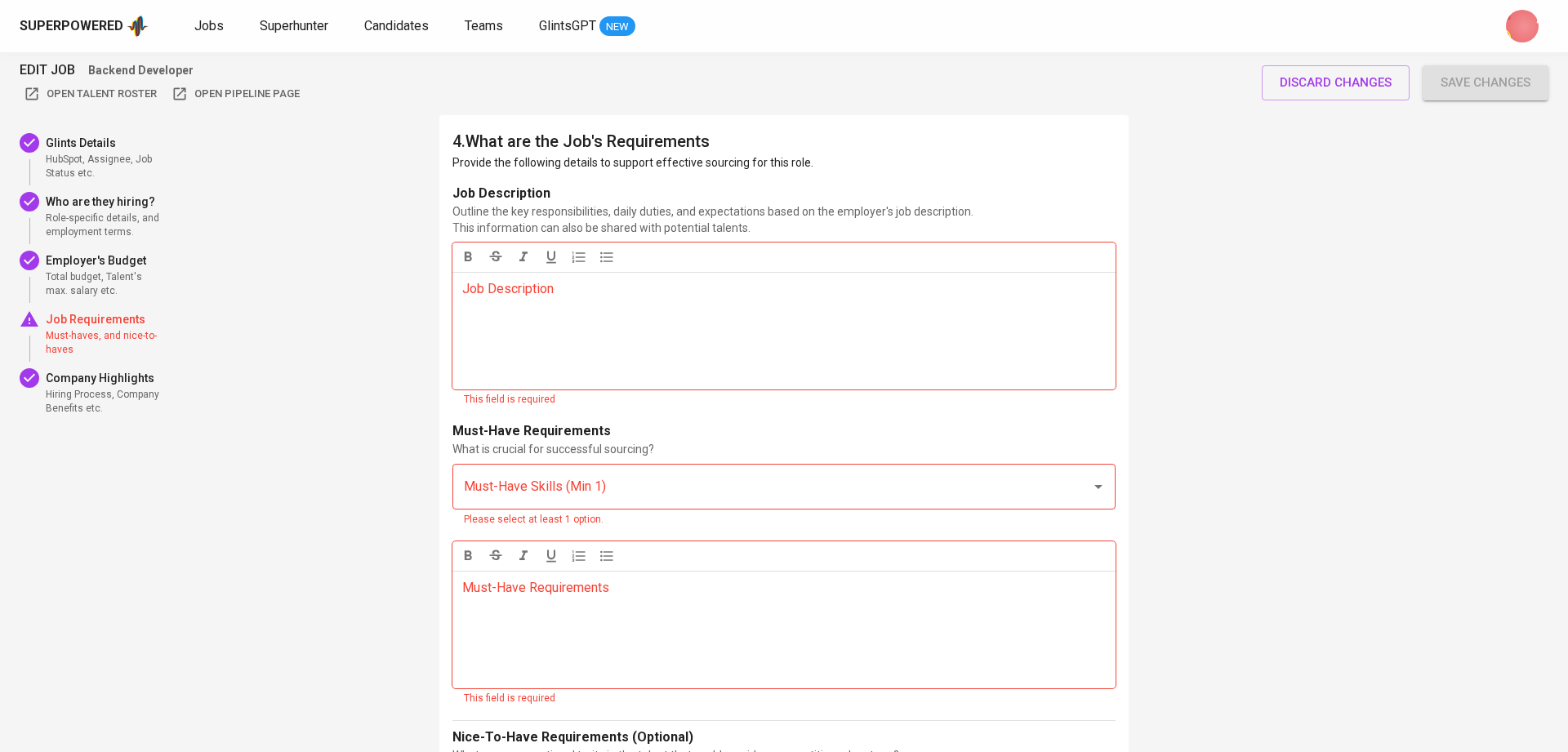
scroll to position [2225, 0]
click at [513, 297] on div "Job Description ﻿" at bounding box center [784, 329] width 663 height 117
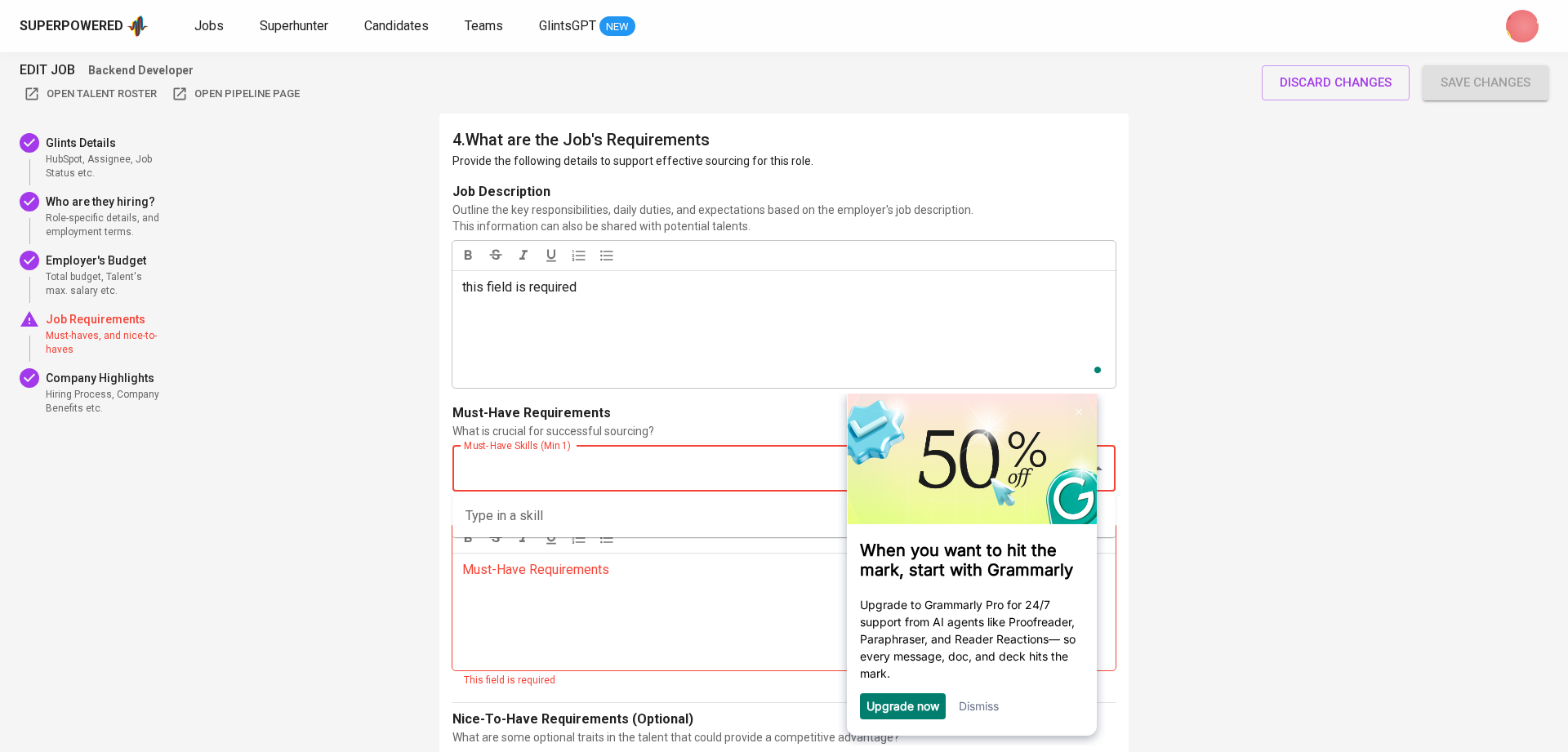
click at [657, 487] on div "Must-Have Skills (Min 1)" at bounding box center [784, 469] width 663 height 46
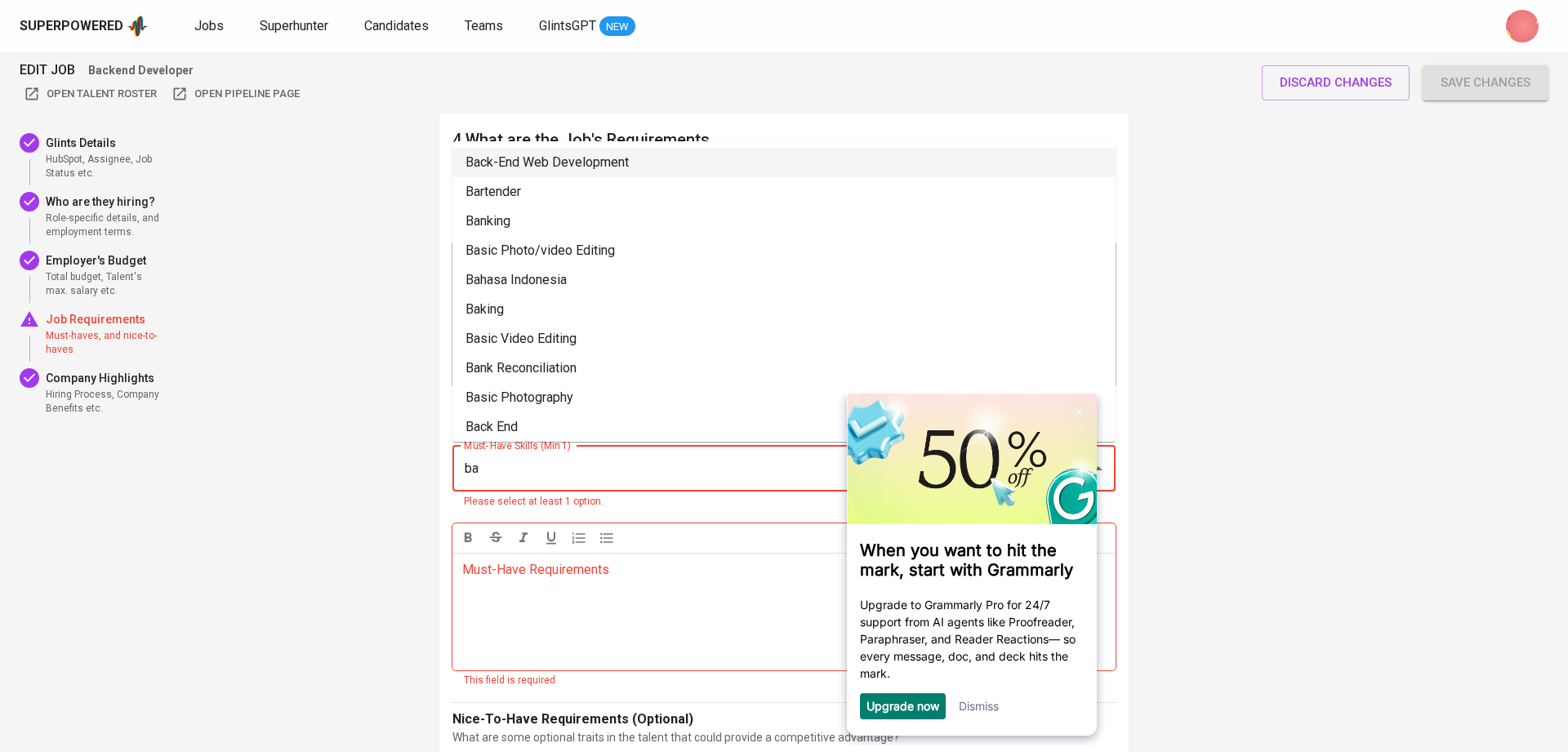
click at [657, 160] on li "Back-End Web Development" at bounding box center [784, 162] width 663 height 30
type input "ba"
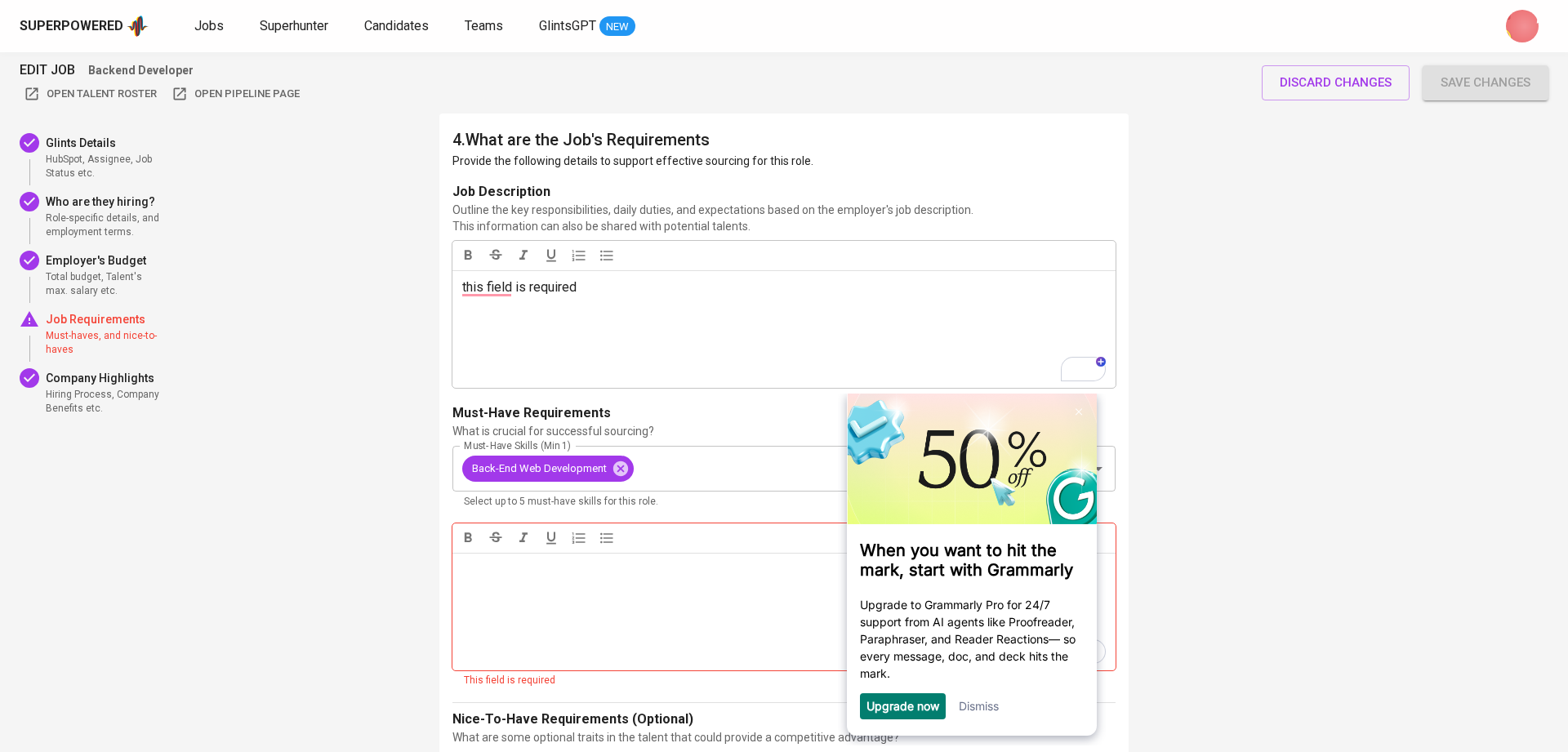
click at [551, 575] on p "Must-Have Requirements ﻿" at bounding box center [784, 569] width 644 height 19
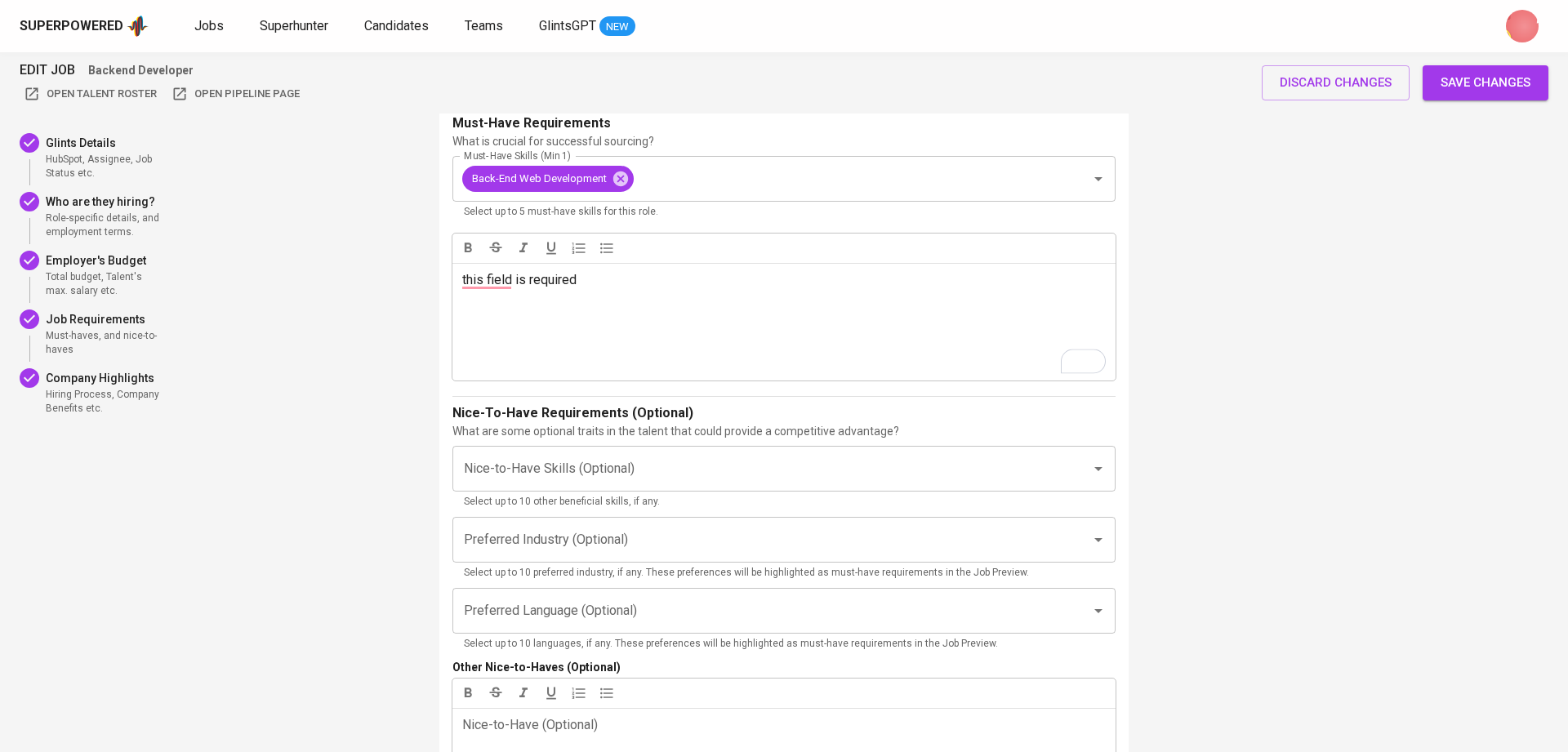
scroll to position [2548, 0]
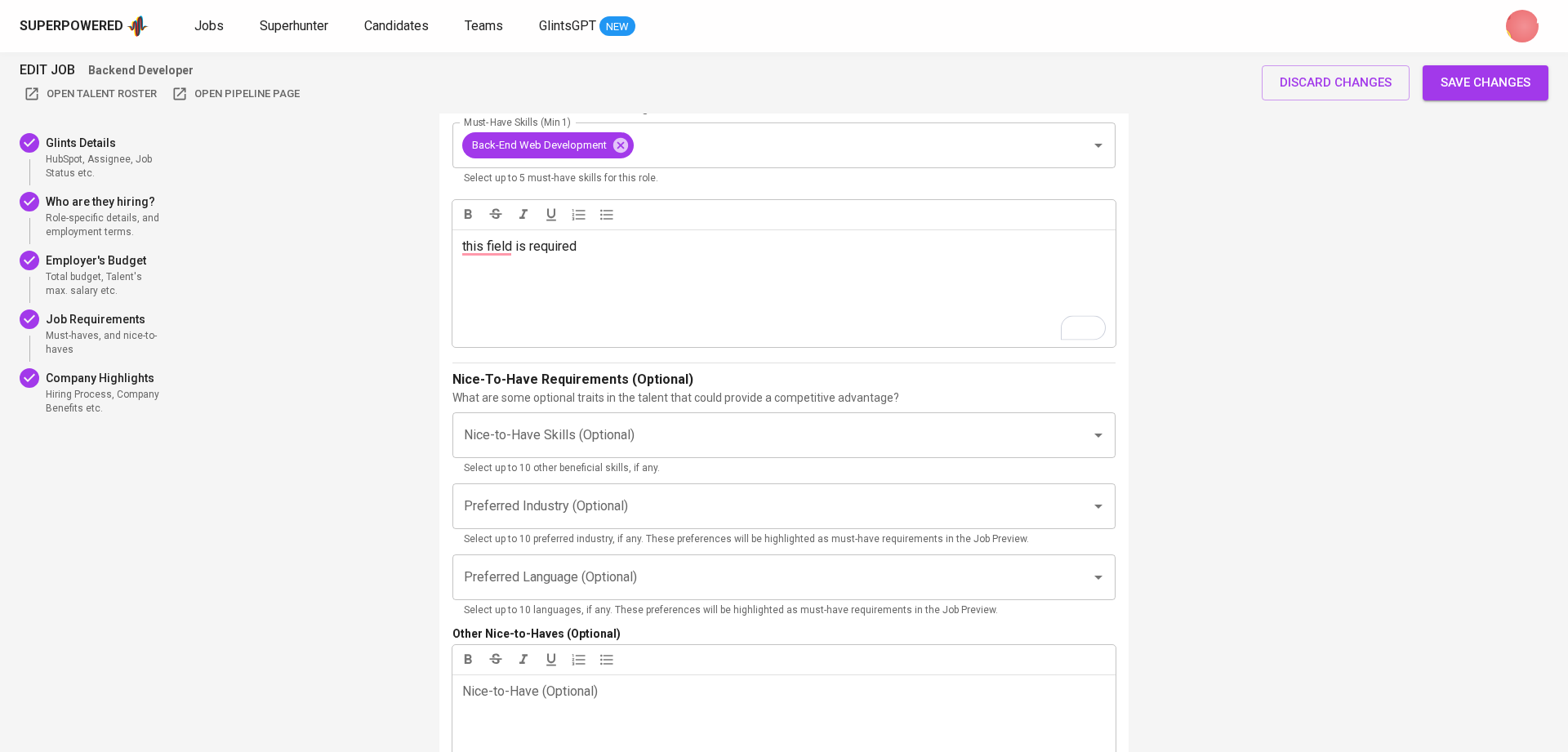
click at [1497, 76] on span "Save changes" at bounding box center [1485, 82] width 90 height 21
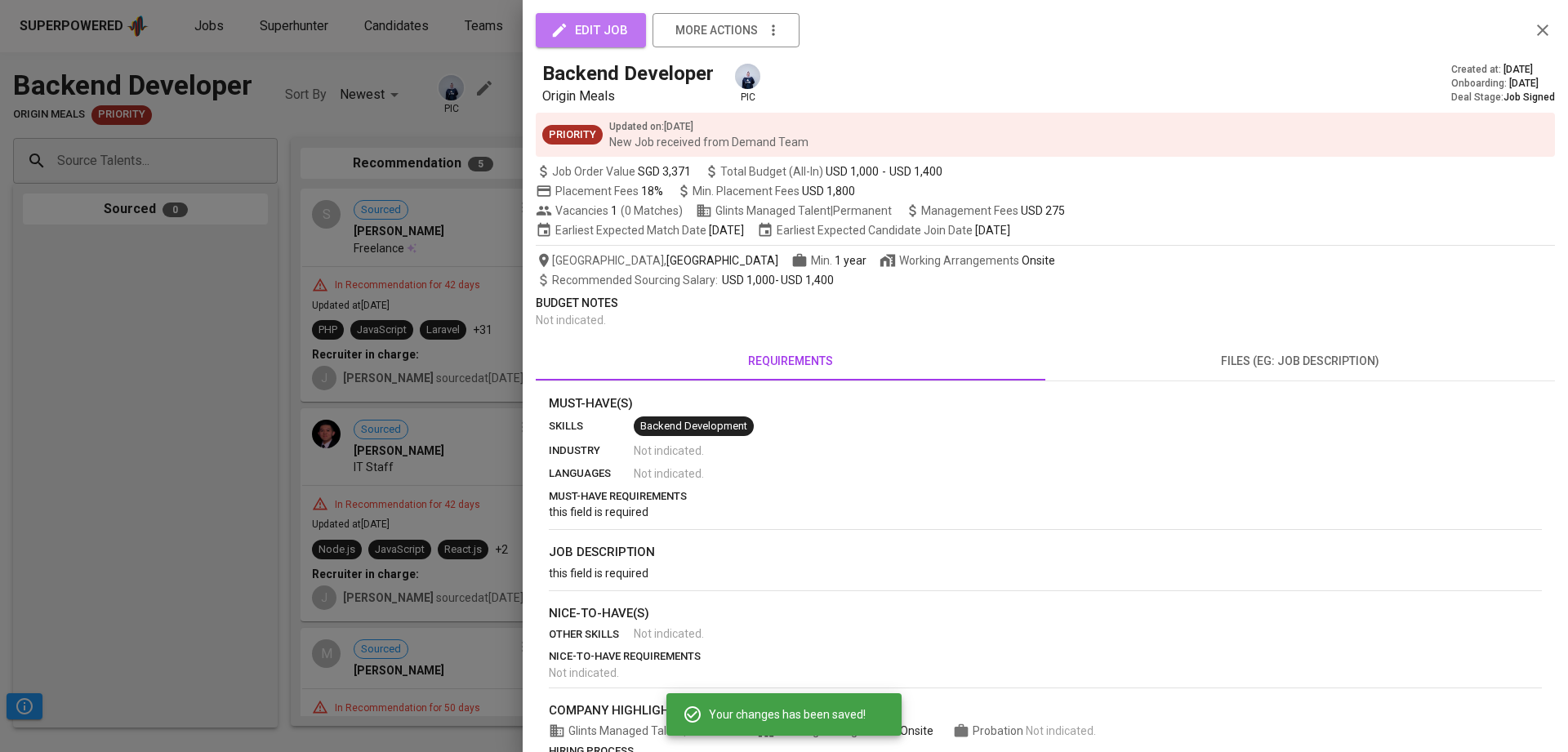
click at [610, 17] on button "edit job" at bounding box center [591, 30] width 111 height 35
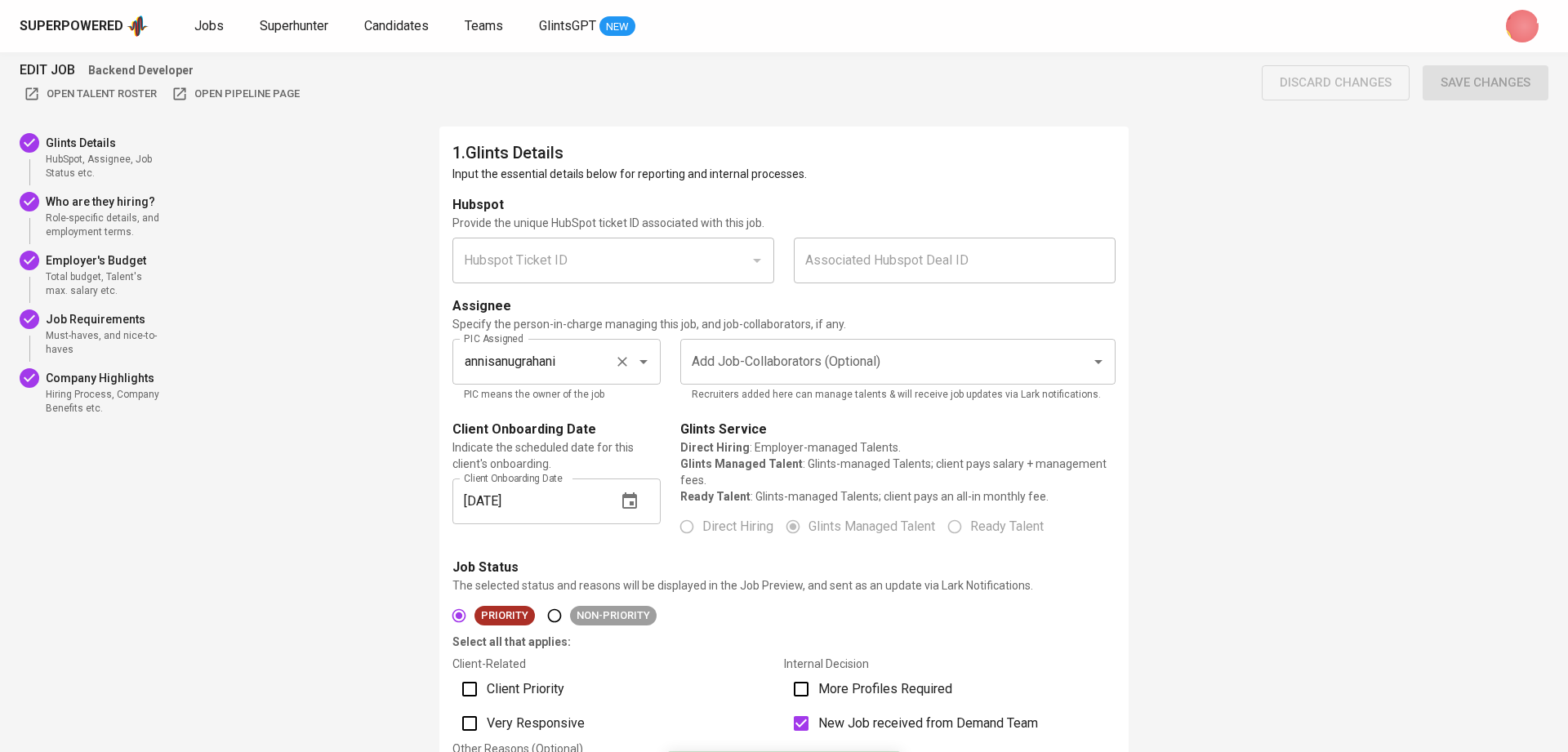
click at [622, 365] on icon "Clear" at bounding box center [622, 362] width 16 height 16
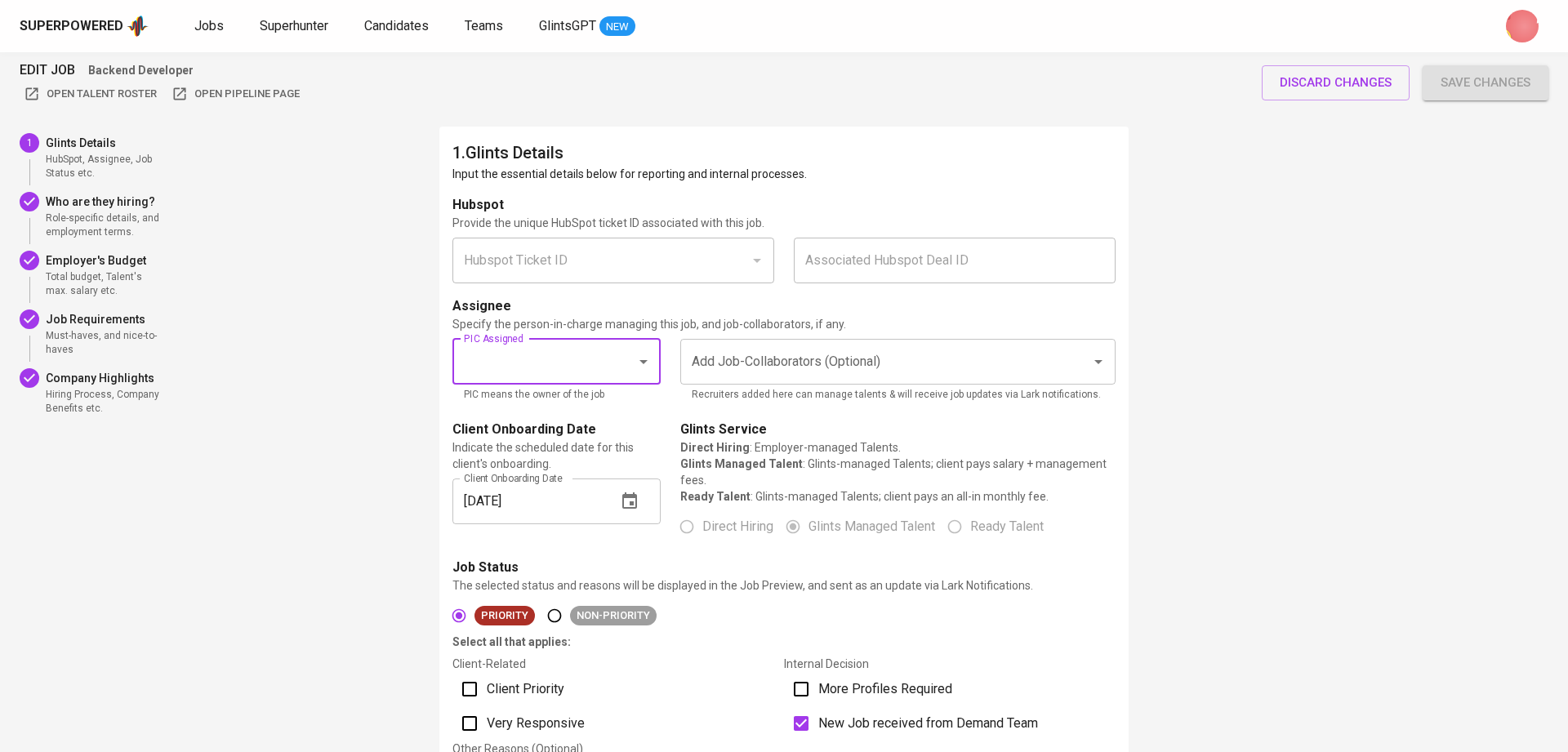
click at [559, 360] on input "PIC Assigned" at bounding box center [533, 362] width 148 height 31
click at [533, 495] on li "christine" at bounding box center [556, 497] width 209 height 30
type input "christine"
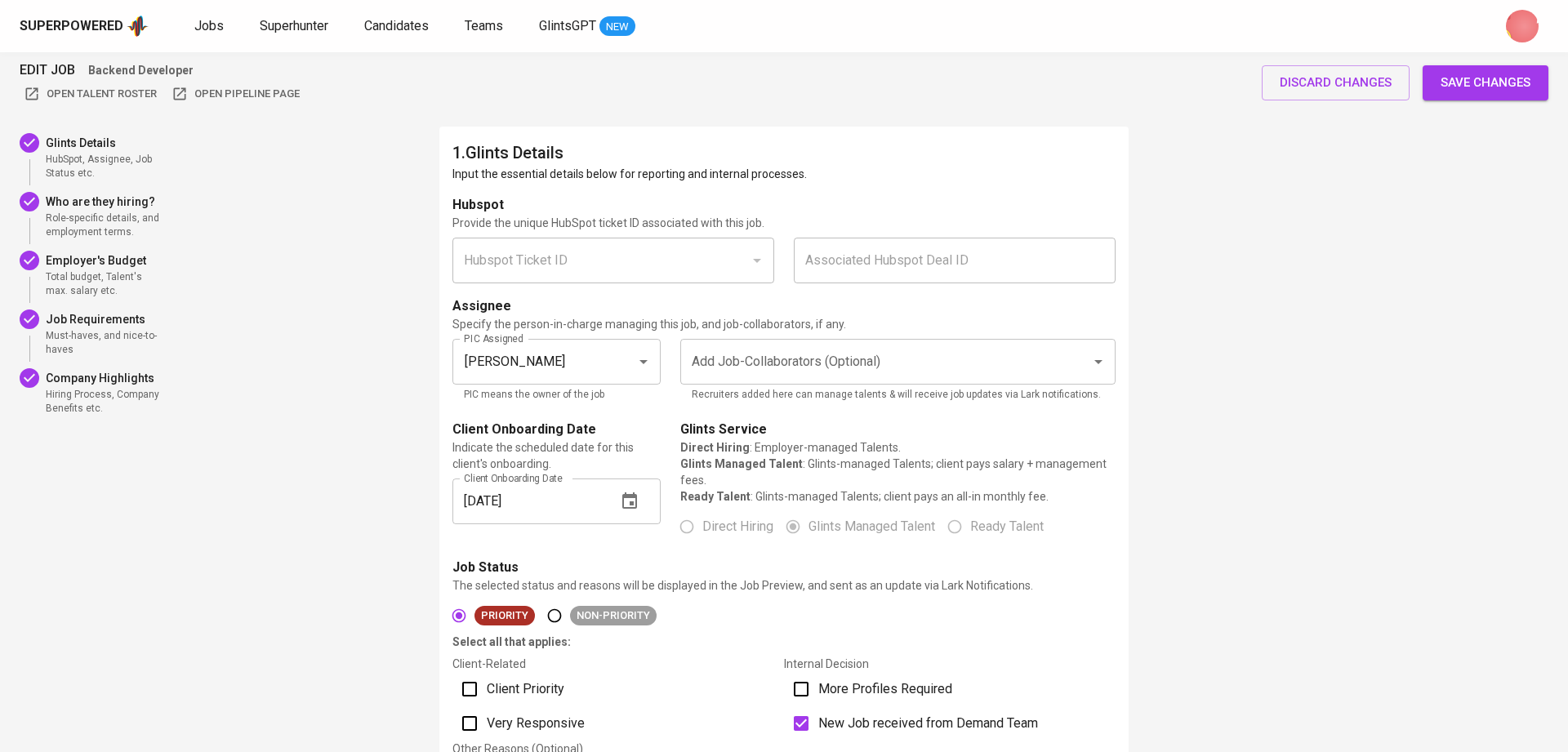
click at [1491, 86] on span "Save changes" at bounding box center [1485, 82] width 90 height 21
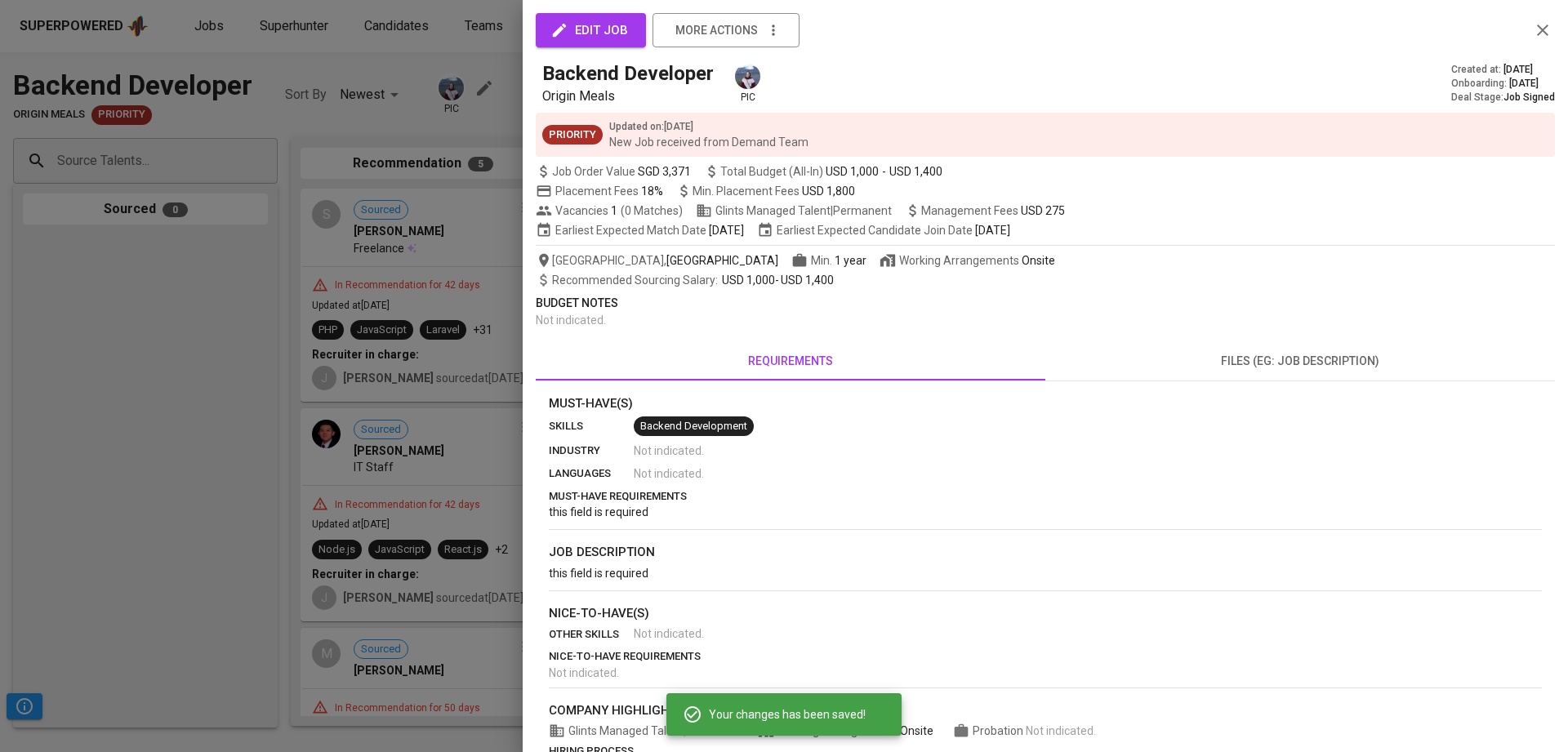
click at [409, 101] on div at bounding box center [784, 376] width 1568 height 752
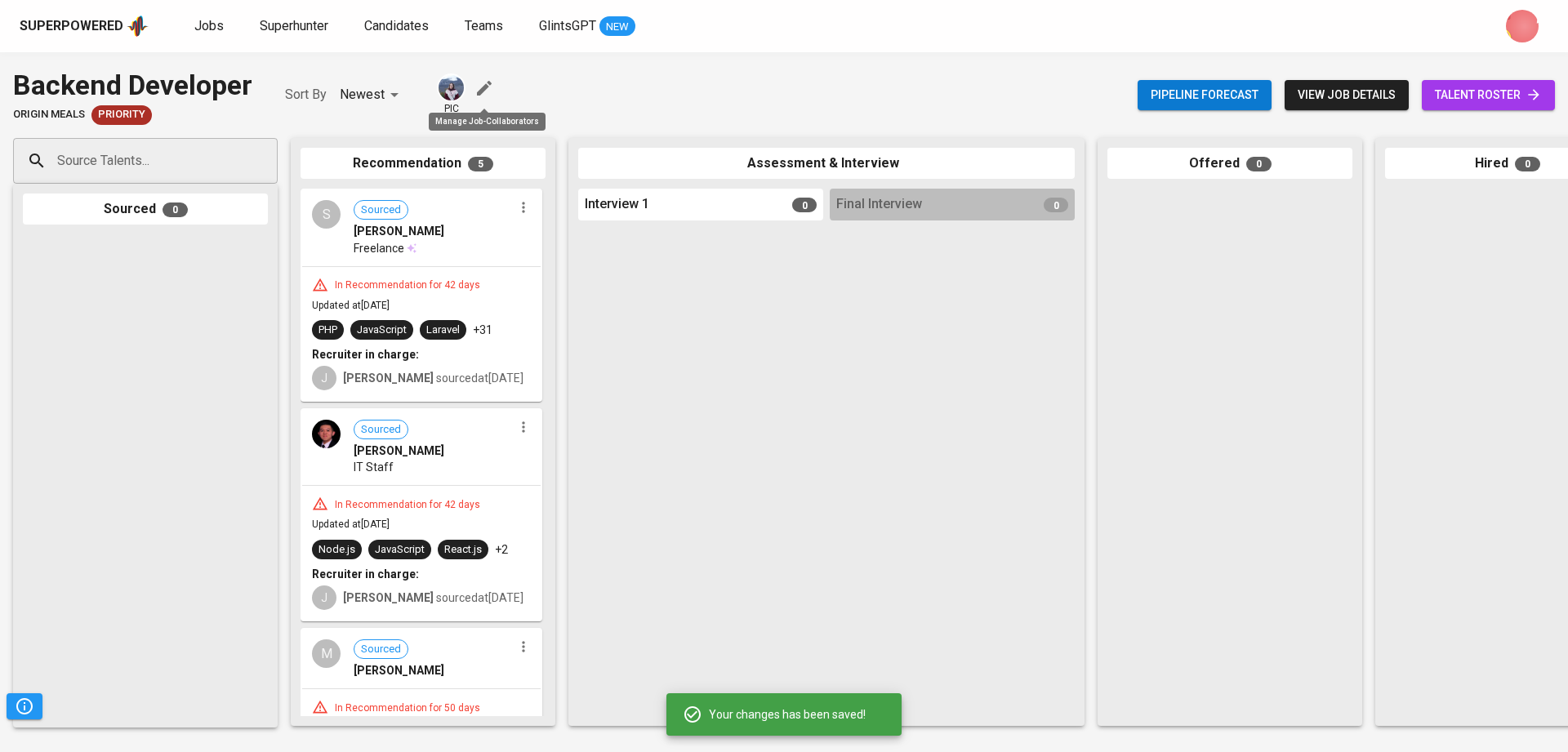
click at [483, 95] on icon "button" at bounding box center [484, 88] width 19 height 19
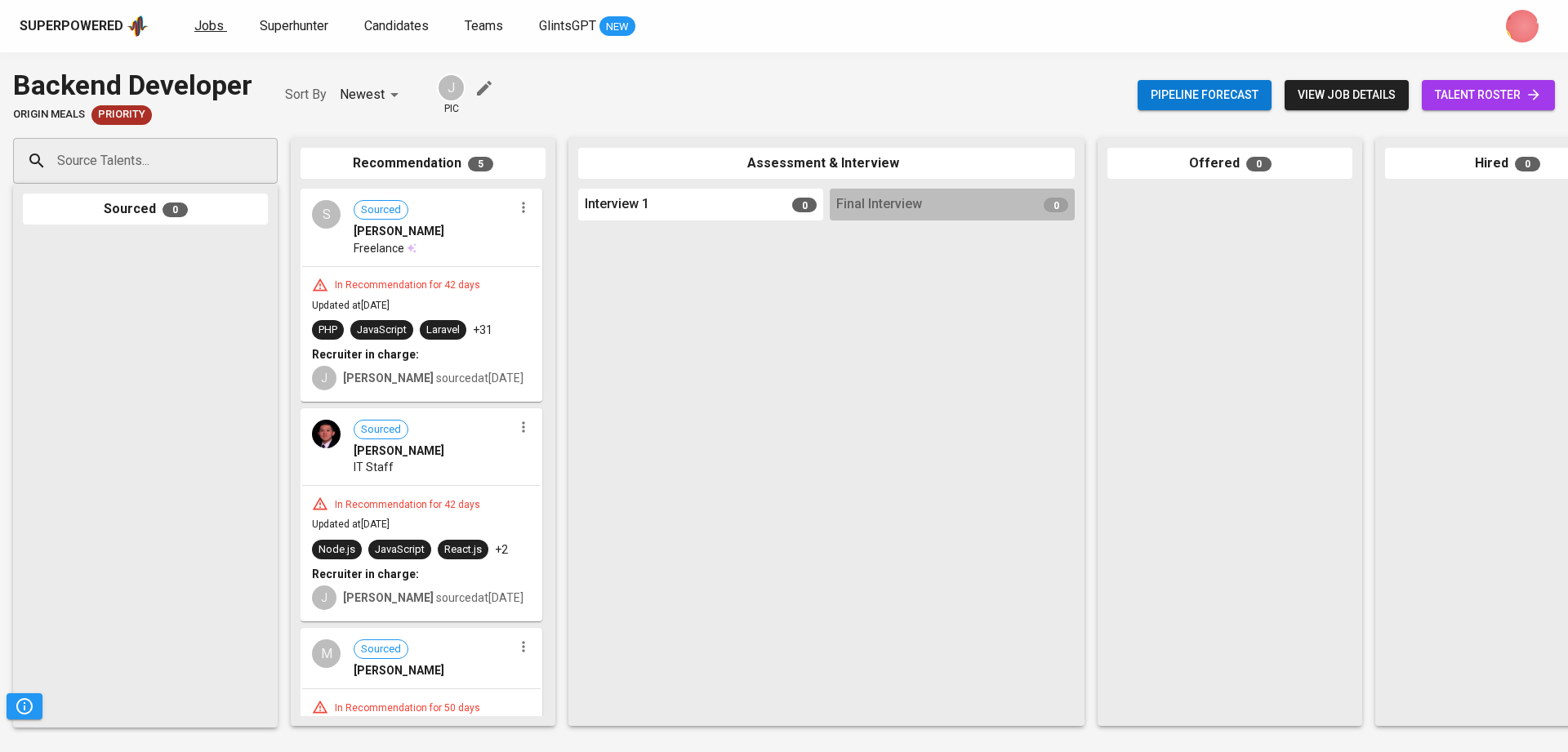
click at [210, 18] on span "Jobs" at bounding box center [209, 25] width 30 height 15
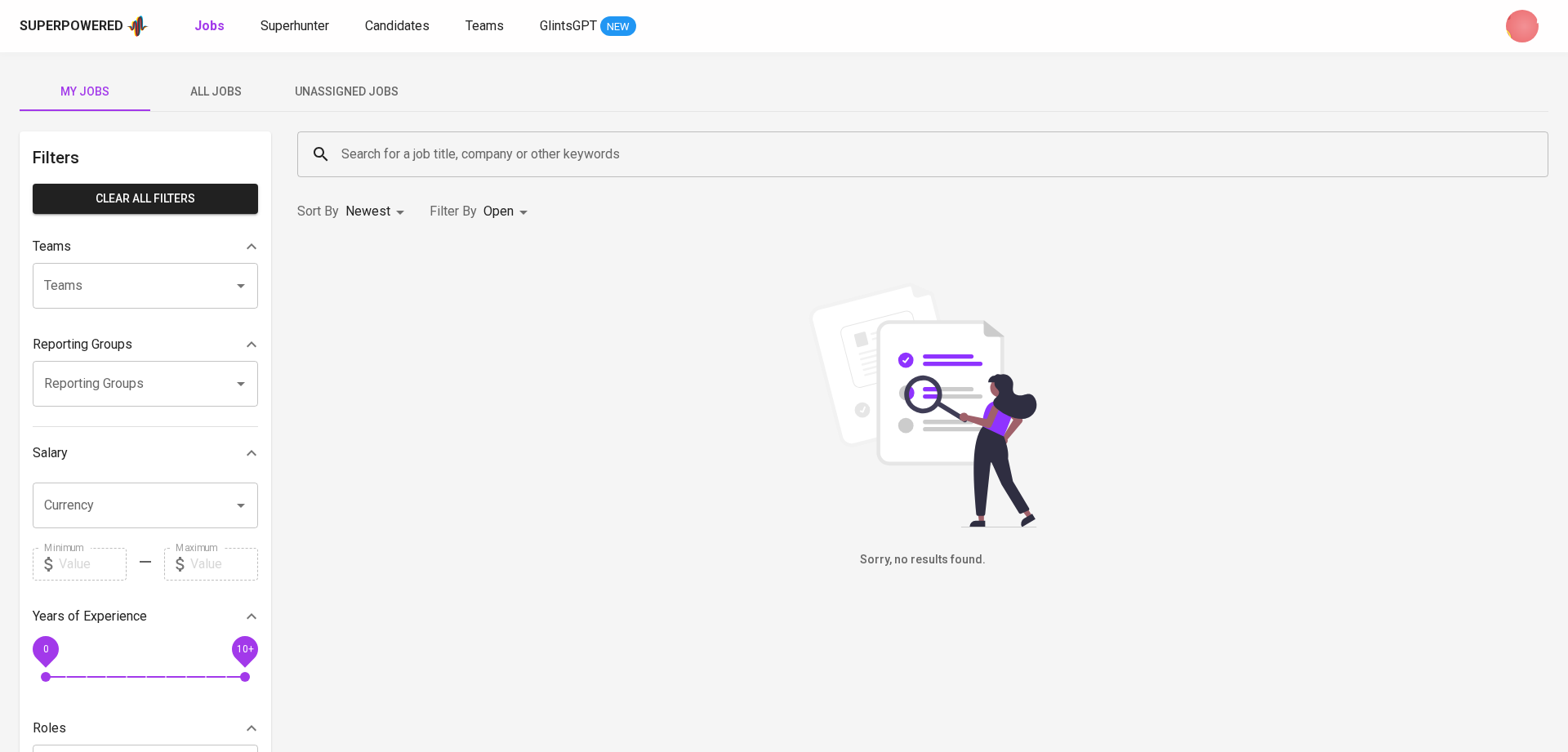
click at [471, 14] on div "Superpowered Jobs Superhunter Candidates Teams GlintsGPT NEW" at bounding box center [758, 25] width 1477 height 25
click at [478, 32] on span "Teams" at bounding box center [484, 25] width 38 height 15
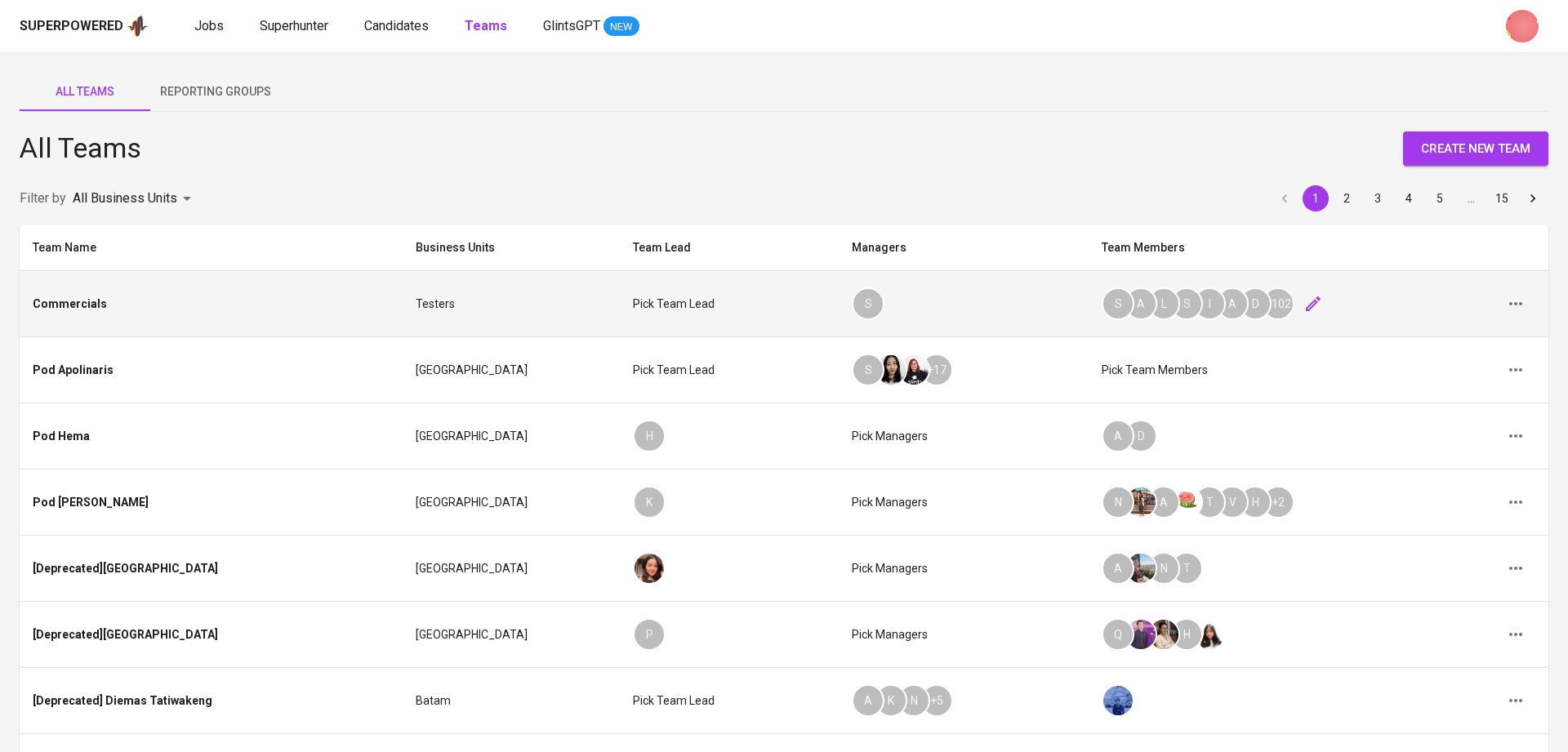
click at [1304, 306] on icon "button" at bounding box center [1313, 303] width 19 height 19
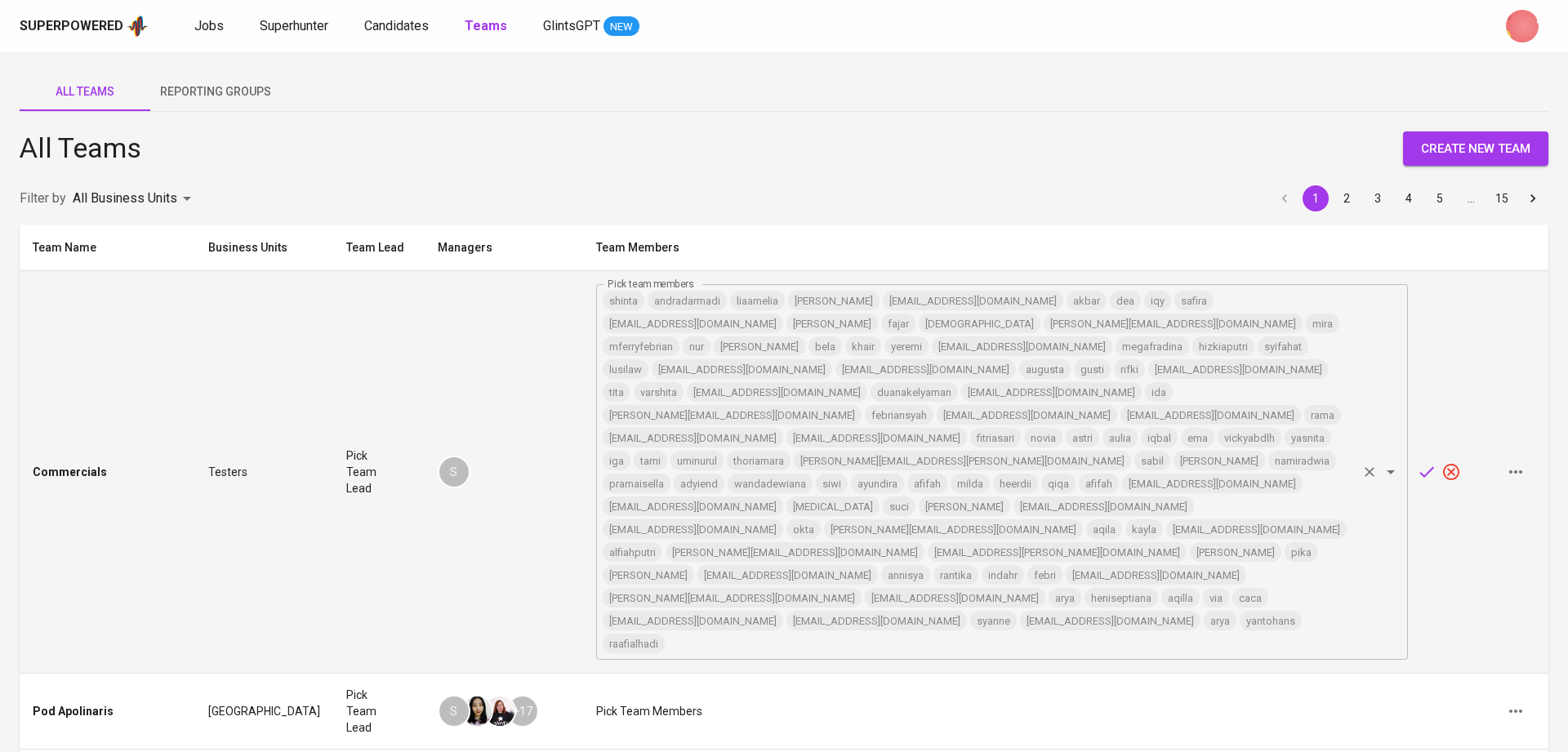
click at [1381, 511] on div "shinta andradarmadi liaamelia shanerika indah.nur@glints.com akbar dea iqy safi…" at bounding box center [1002, 471] width 812 height 376
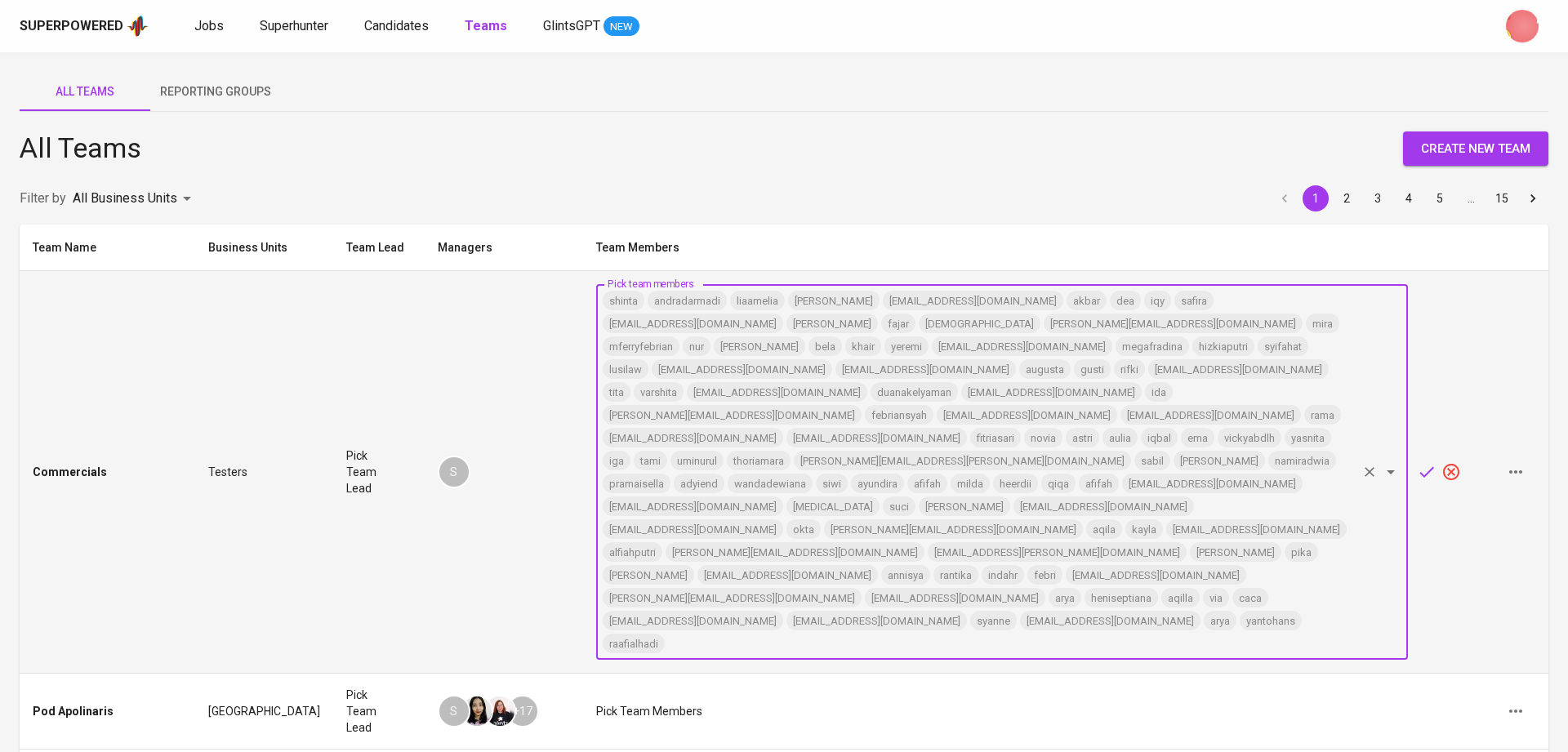
paste input "annisa@glints.com"
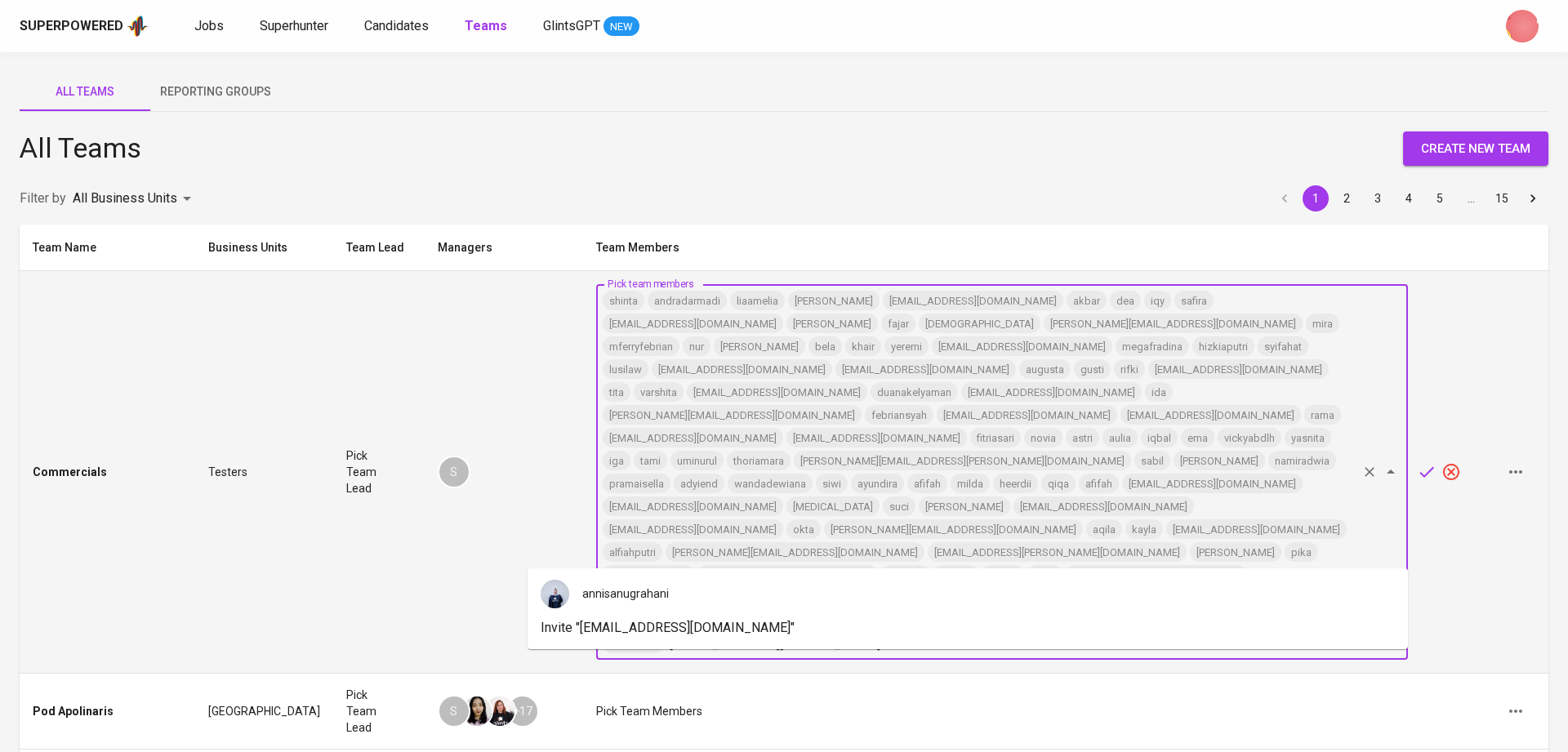
type input "annisa@glints.com"
click at [1457, 462] on icon "button" at bounding box center [1451, 471] width 19 height 19
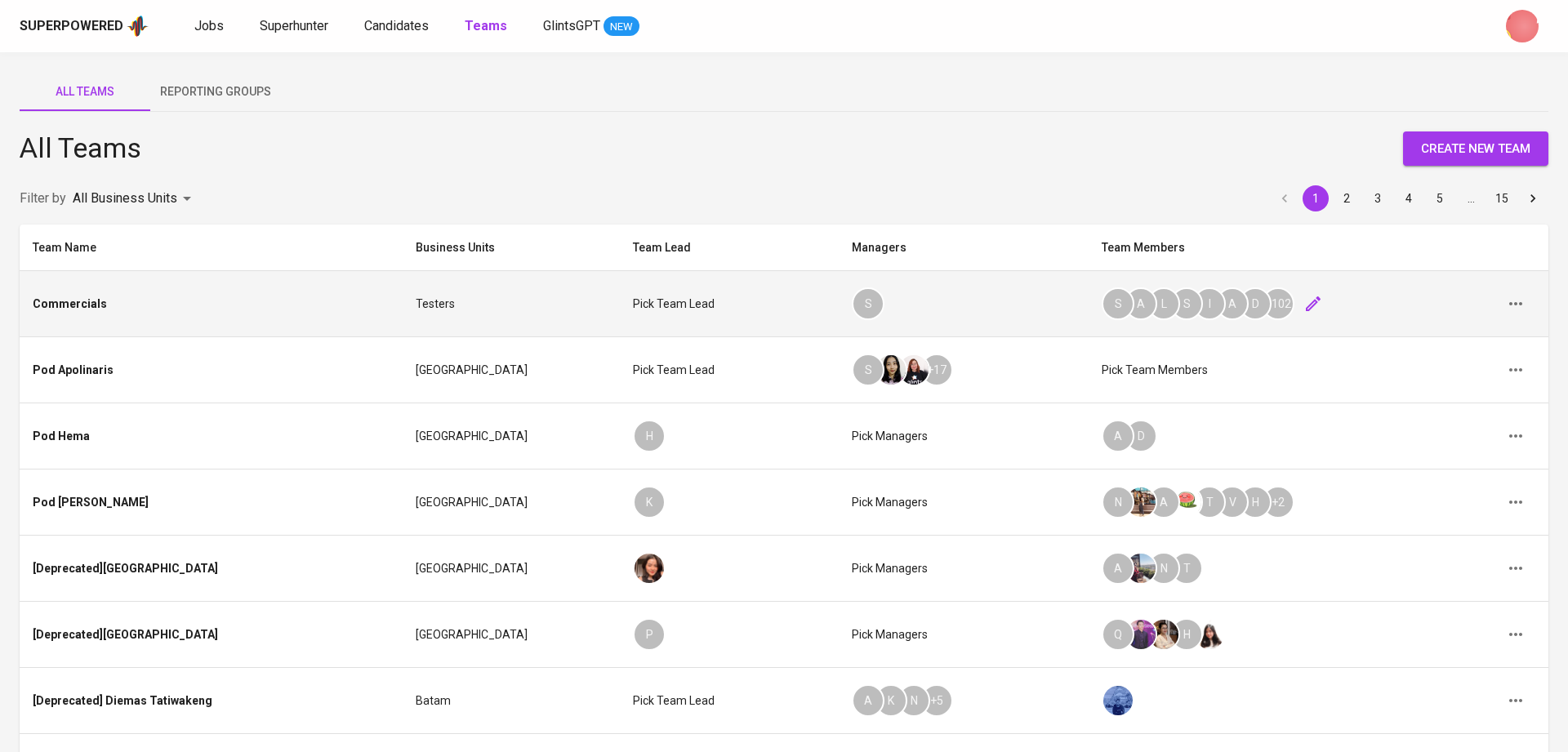
click at [1304, 303] on icon "button" at bounding box center [1313, 303] width 19 height 19
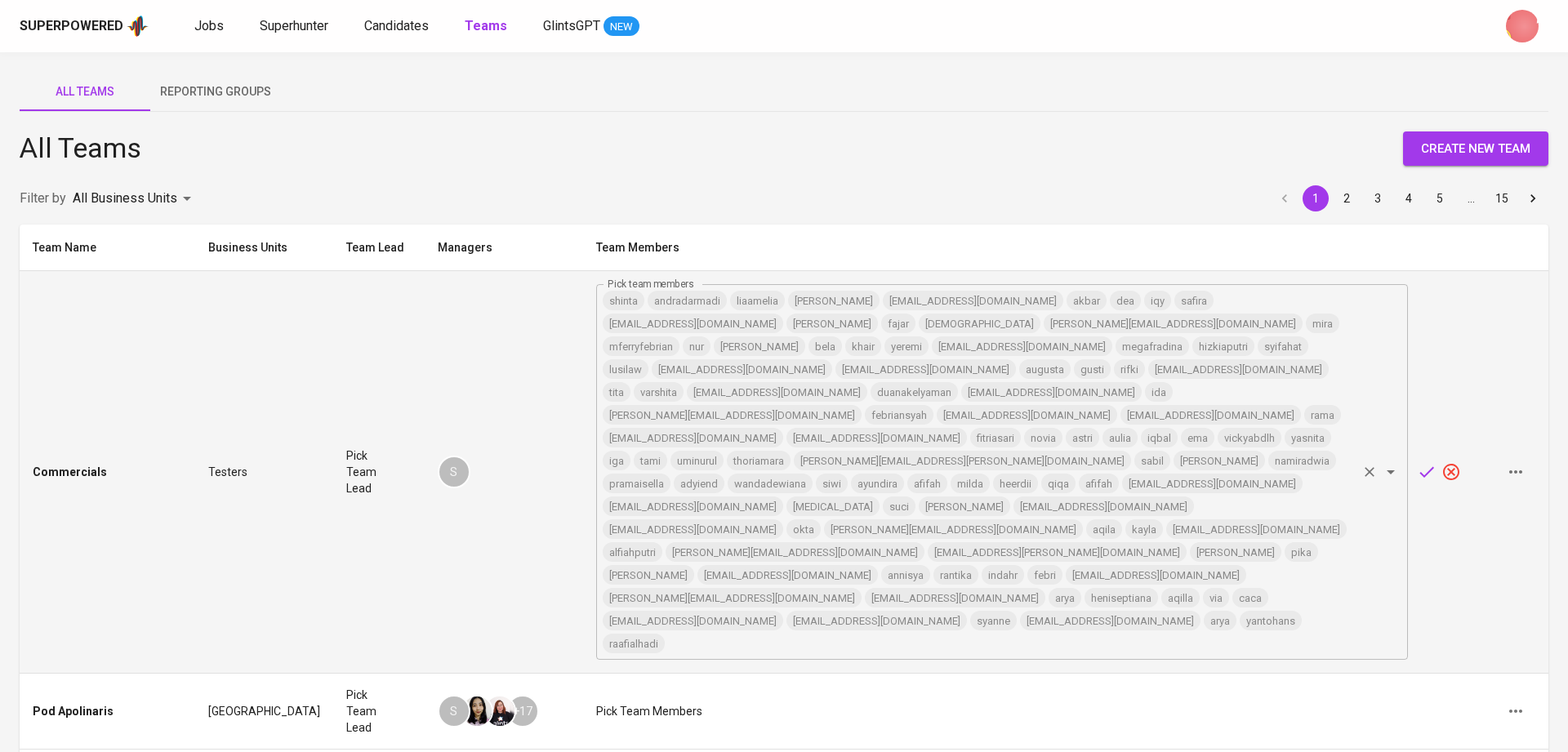
click at [999, 632] on input "Pick team members" at bounding box center [1010, 643] width 689 height 23
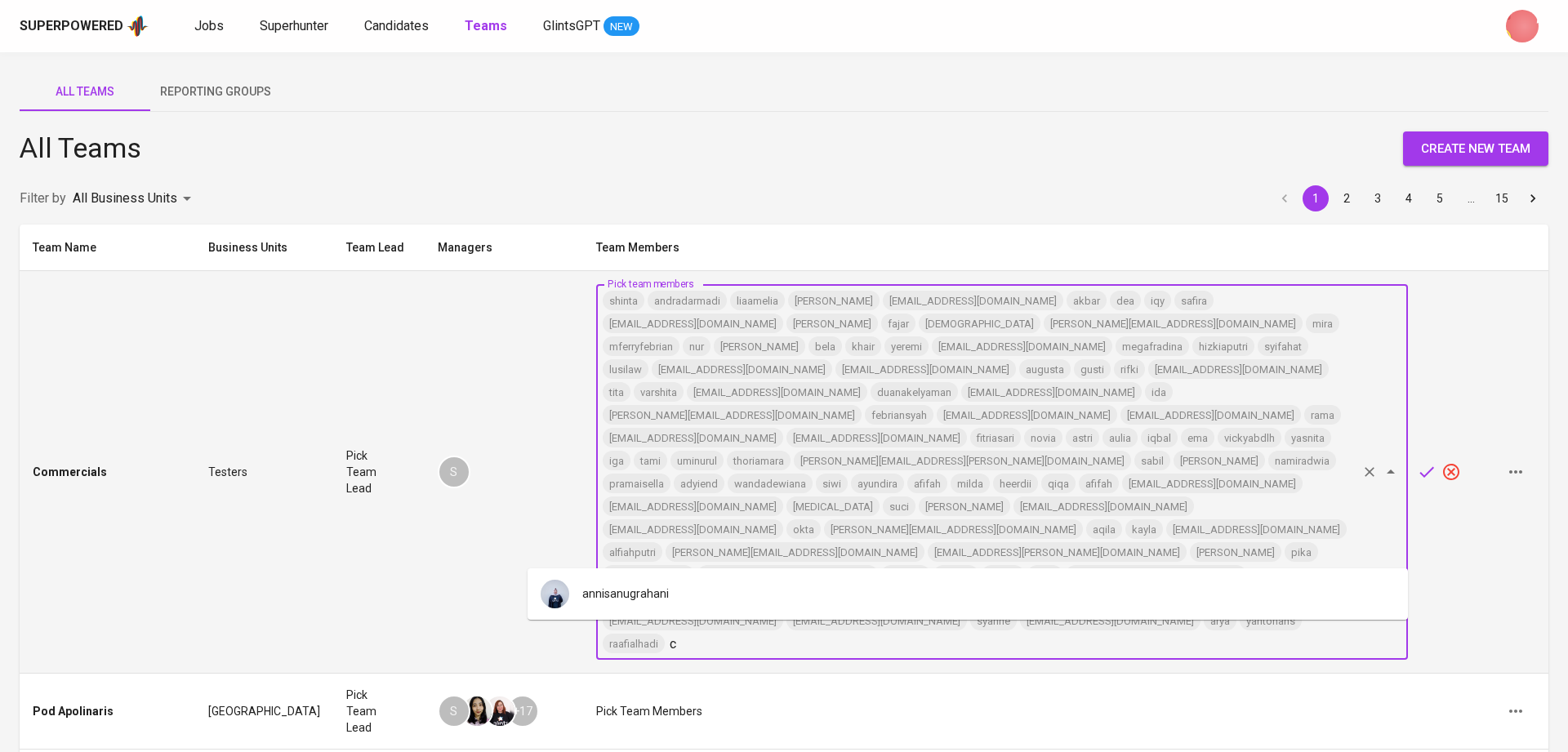
paste input "hristine.raharja@glints.com"
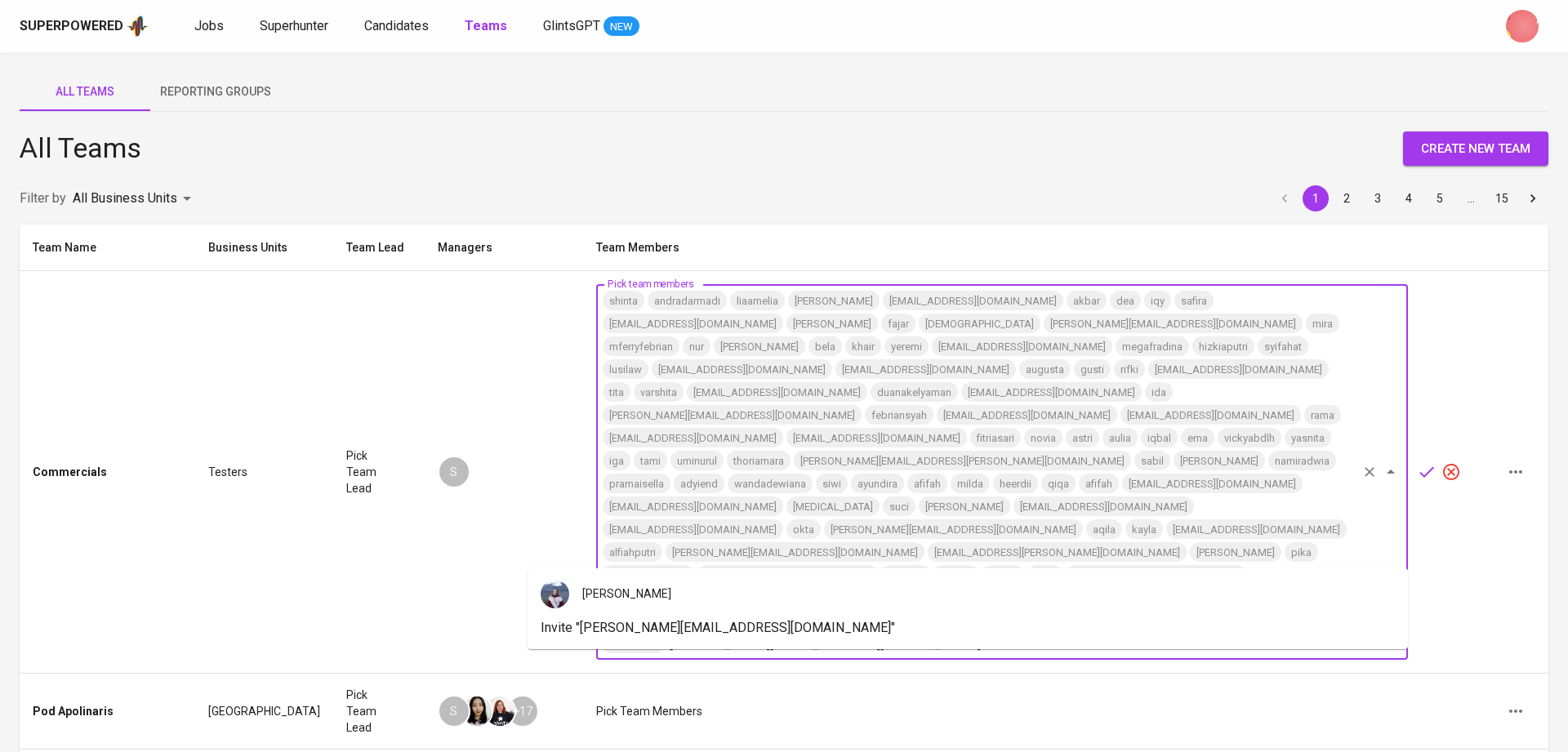
type input "christine.raharja@glints.com"
